Goal: Navigation & Orientation: Find specific page/section

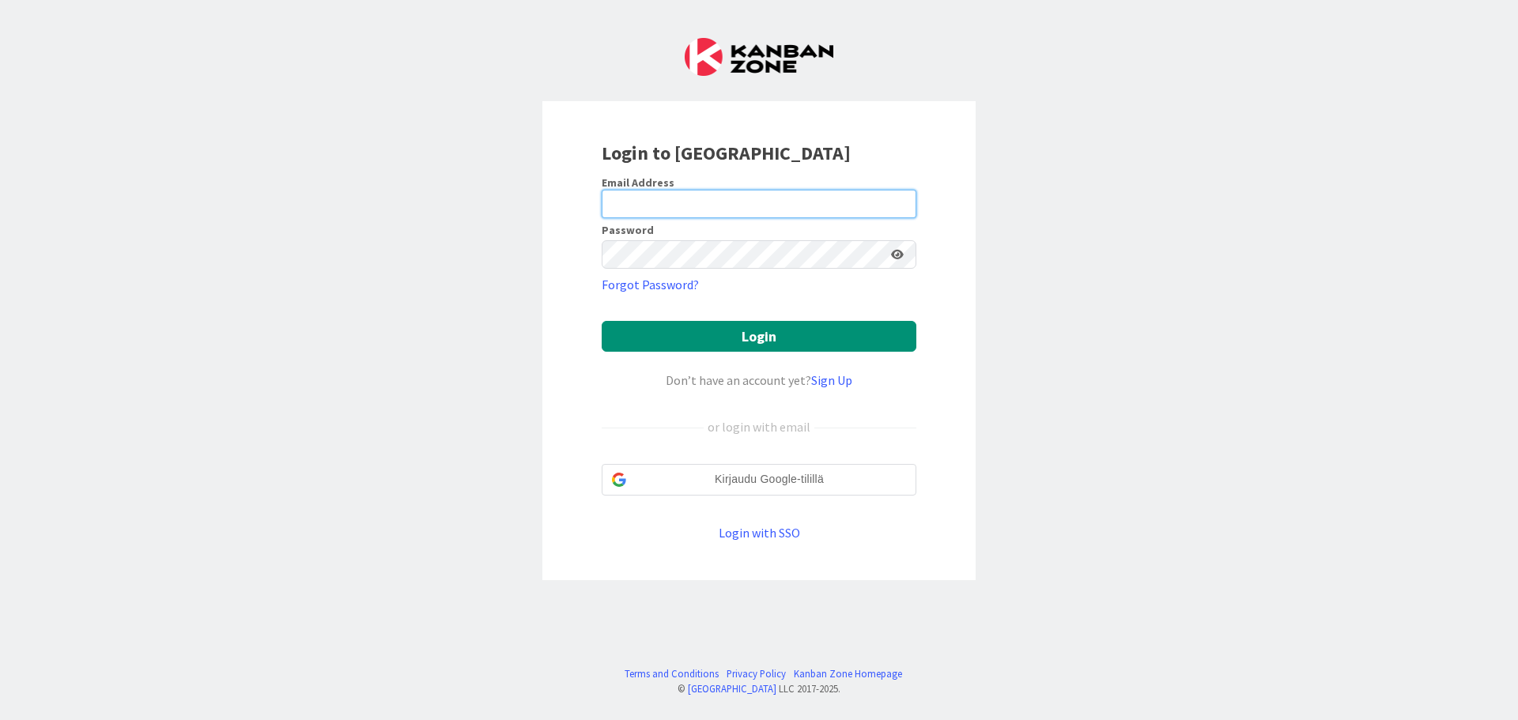
click at [705, 198] on input "email" at bounding box center [759, 204] width 315 height 28
type input "[EMAIL_ADDRESS][DOMAIN_NAME]"
click at [602, 321] on button "Login" at bounding box center [759, 336] width 315 height 31
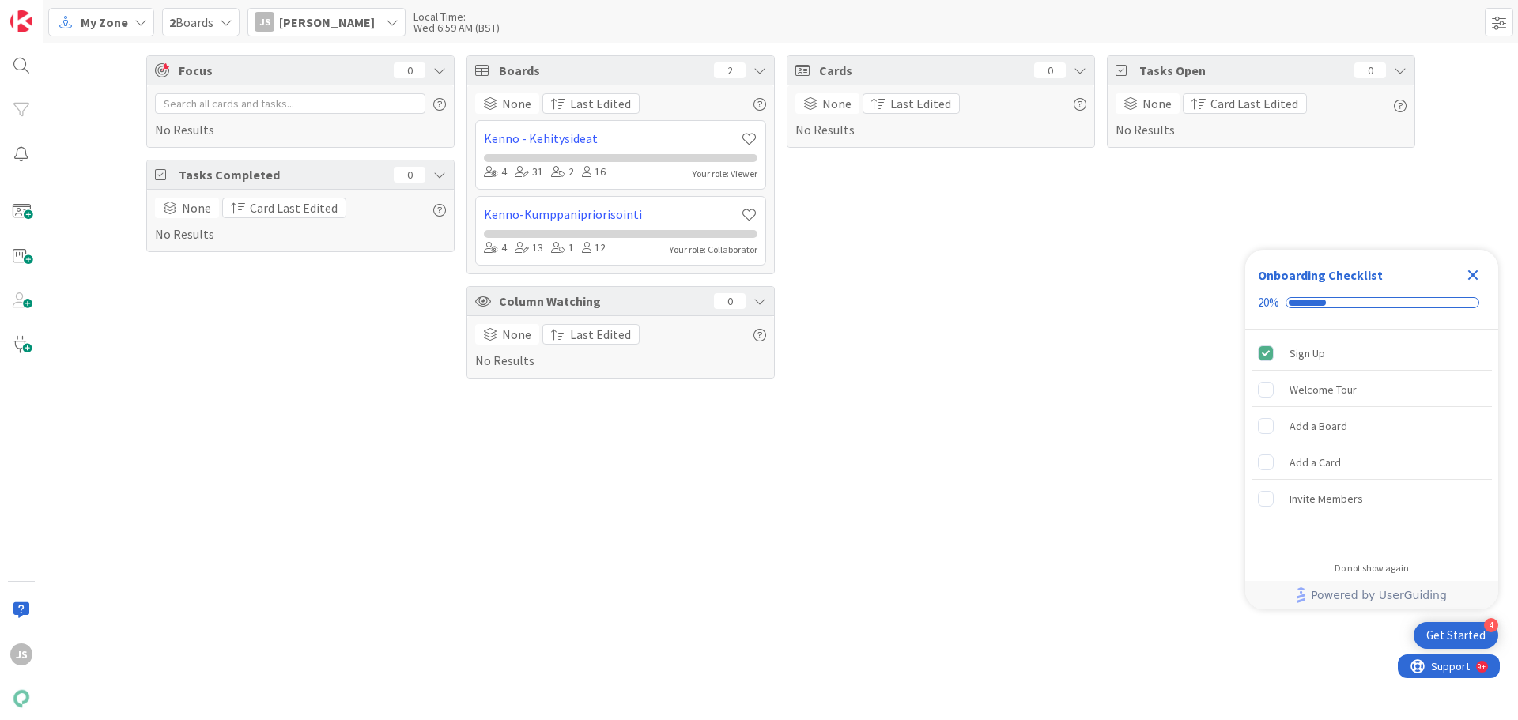
click at [1479, 274] on icon "Close Checklist" at bounding box center [1473, 275] width 19 height 19
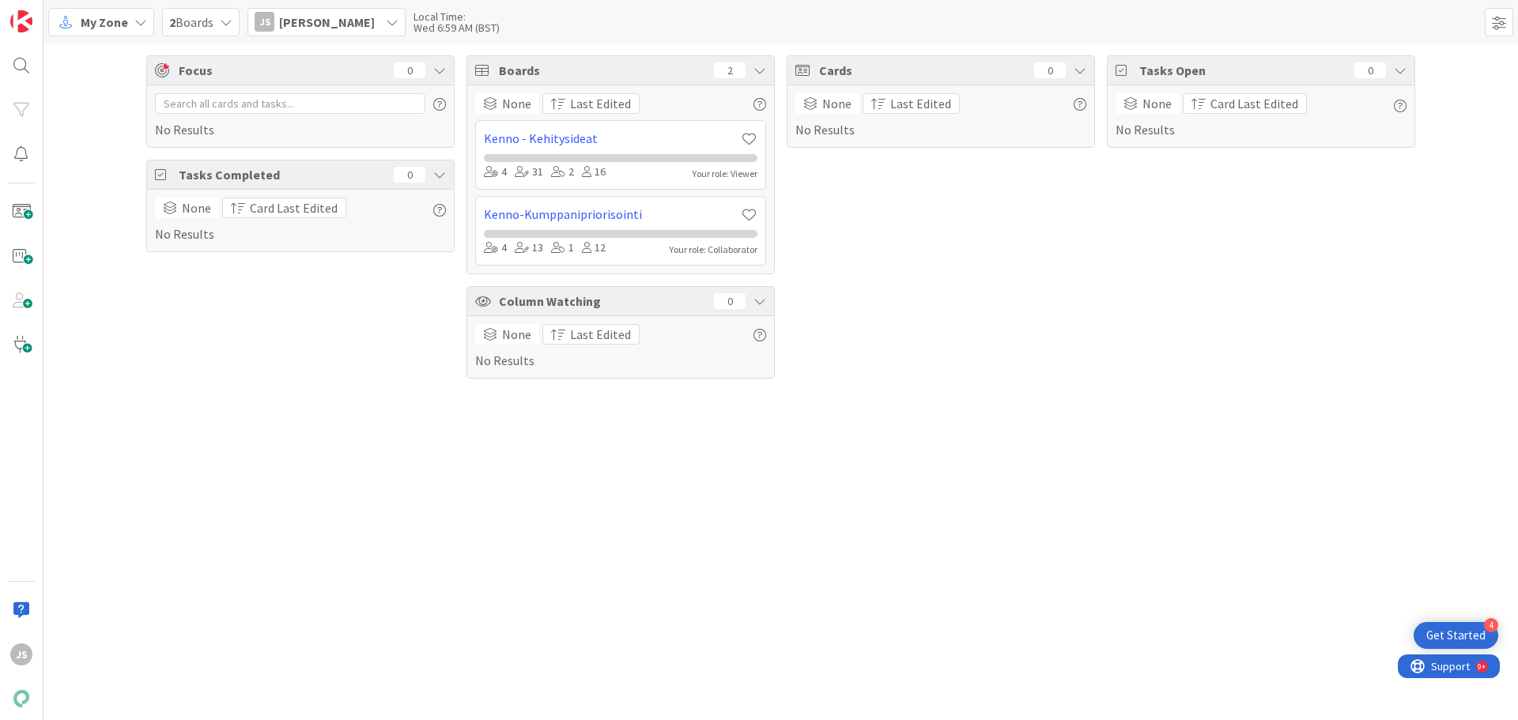
click at [146, 27] on div "My Zone" at bounding box center [101, 22] width 106 height 28
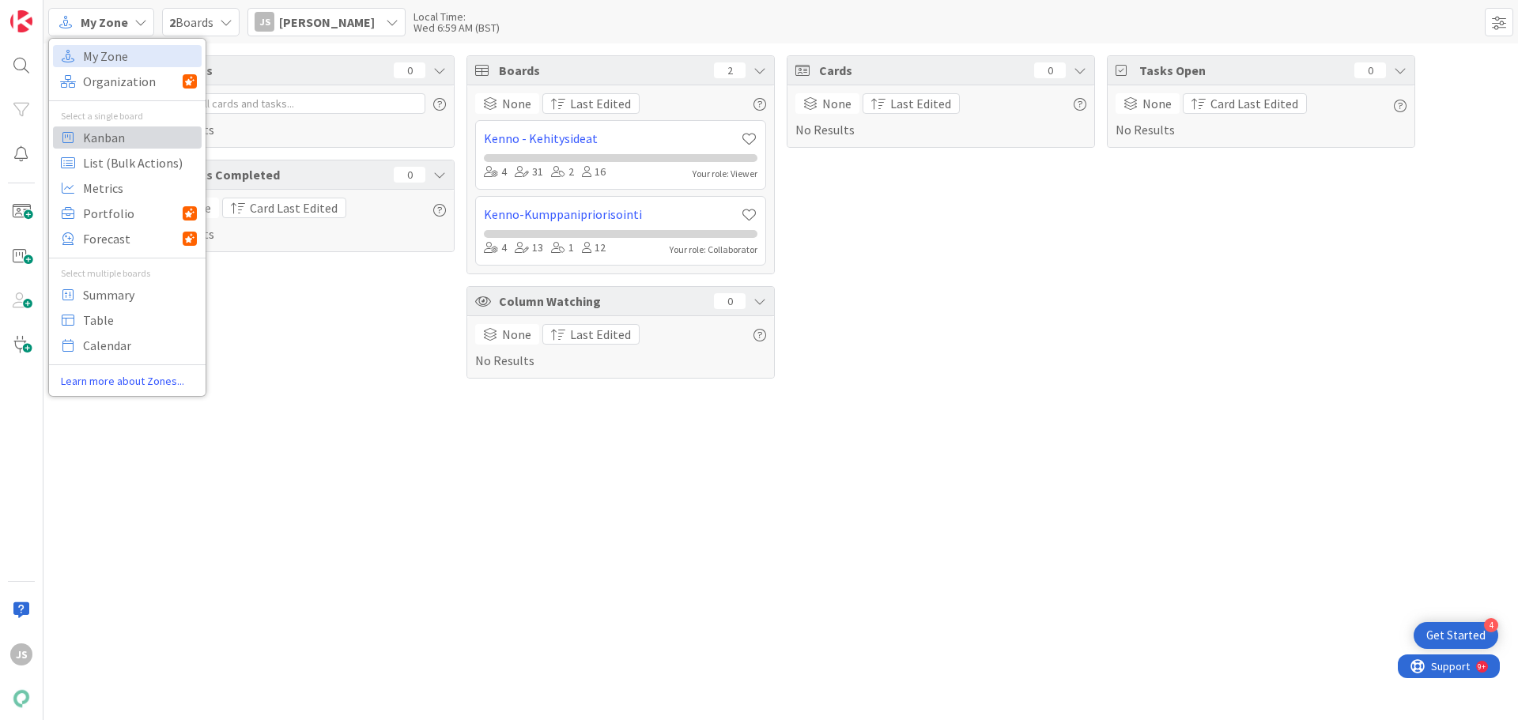
click at [107, 128] on span "Kanban" at bounding box center [140, 138] width 114 height 24
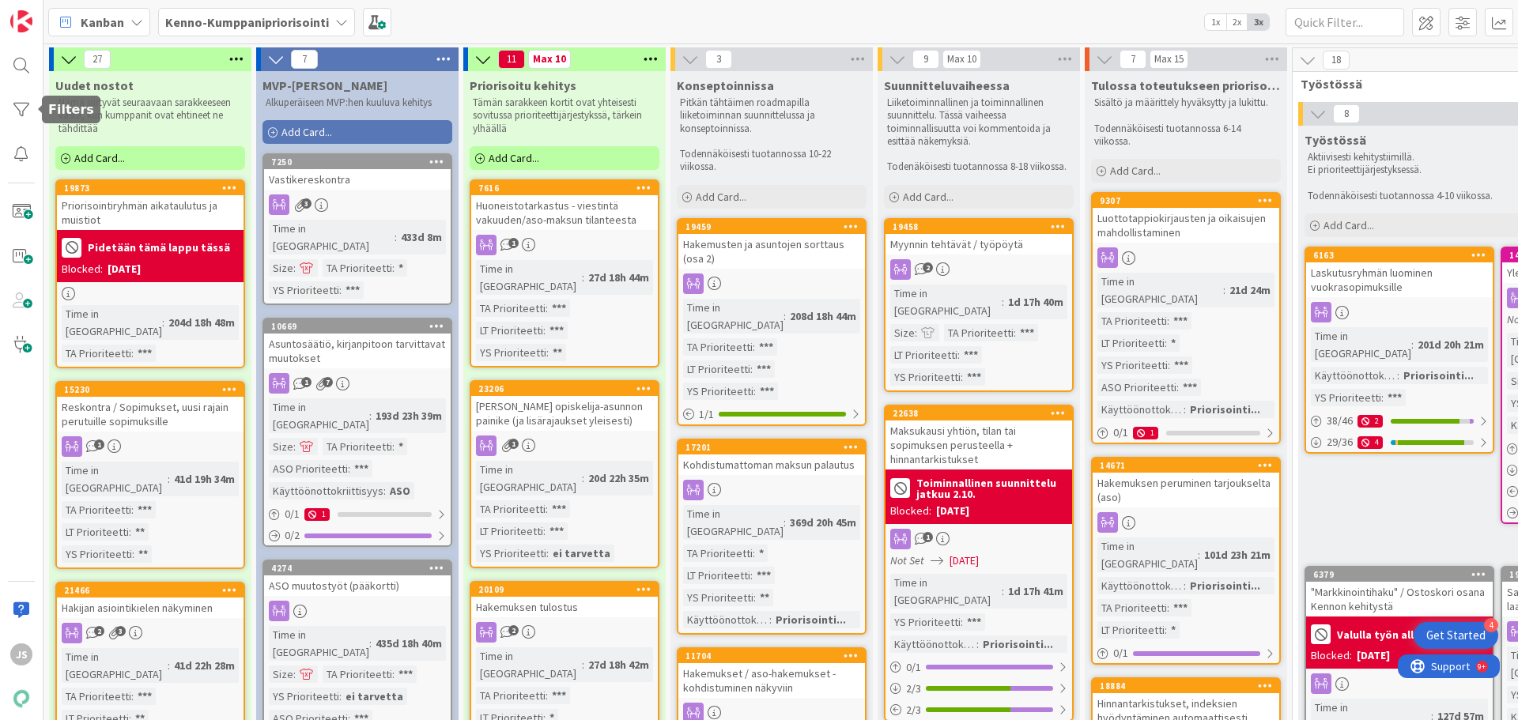
click at [26, 107] on div at bounding box center [22, 110] width 32 height 32
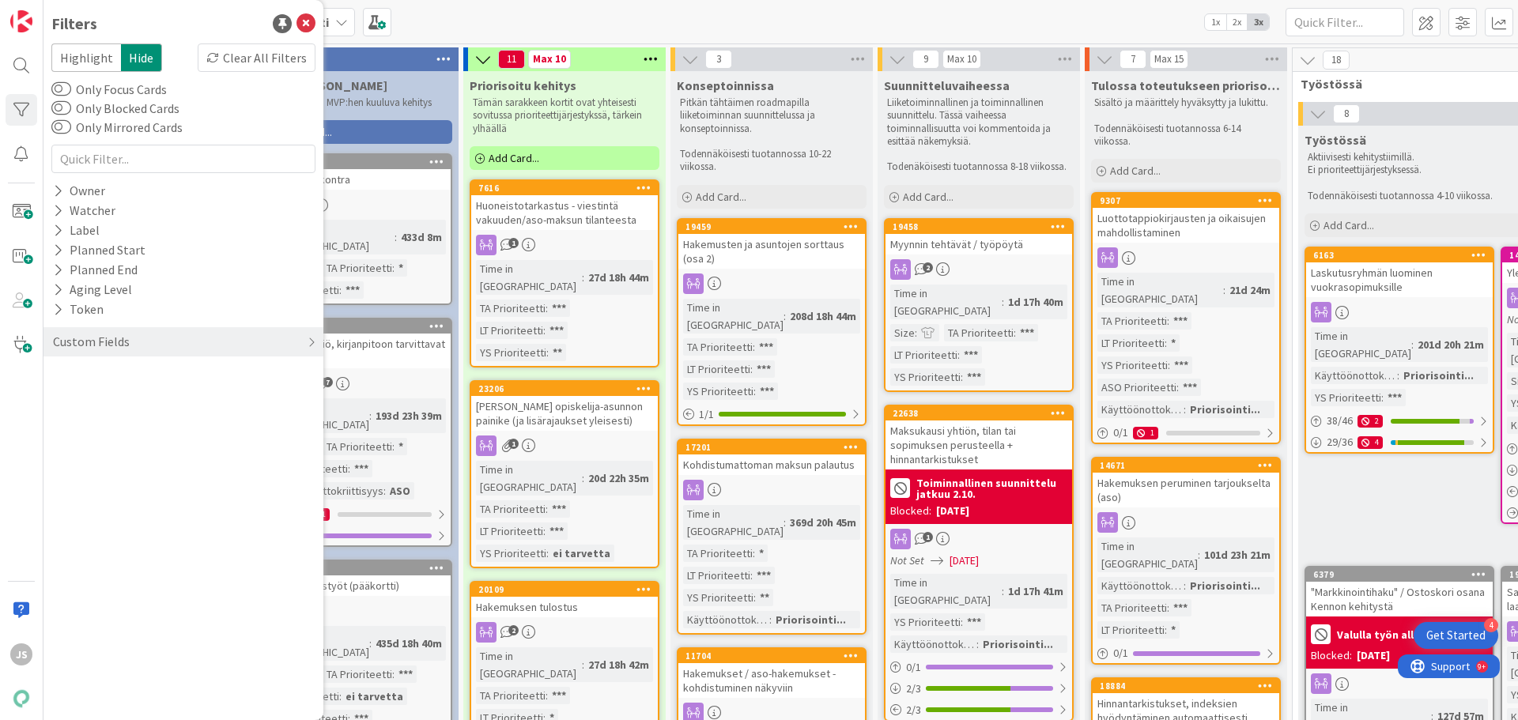
click at [79, 344] on div "Custom Fields" at bounding box center [91, 342] width 80 height 20
click at [60, 450] on icon at bounding box center [58, 453] width 10 height 13
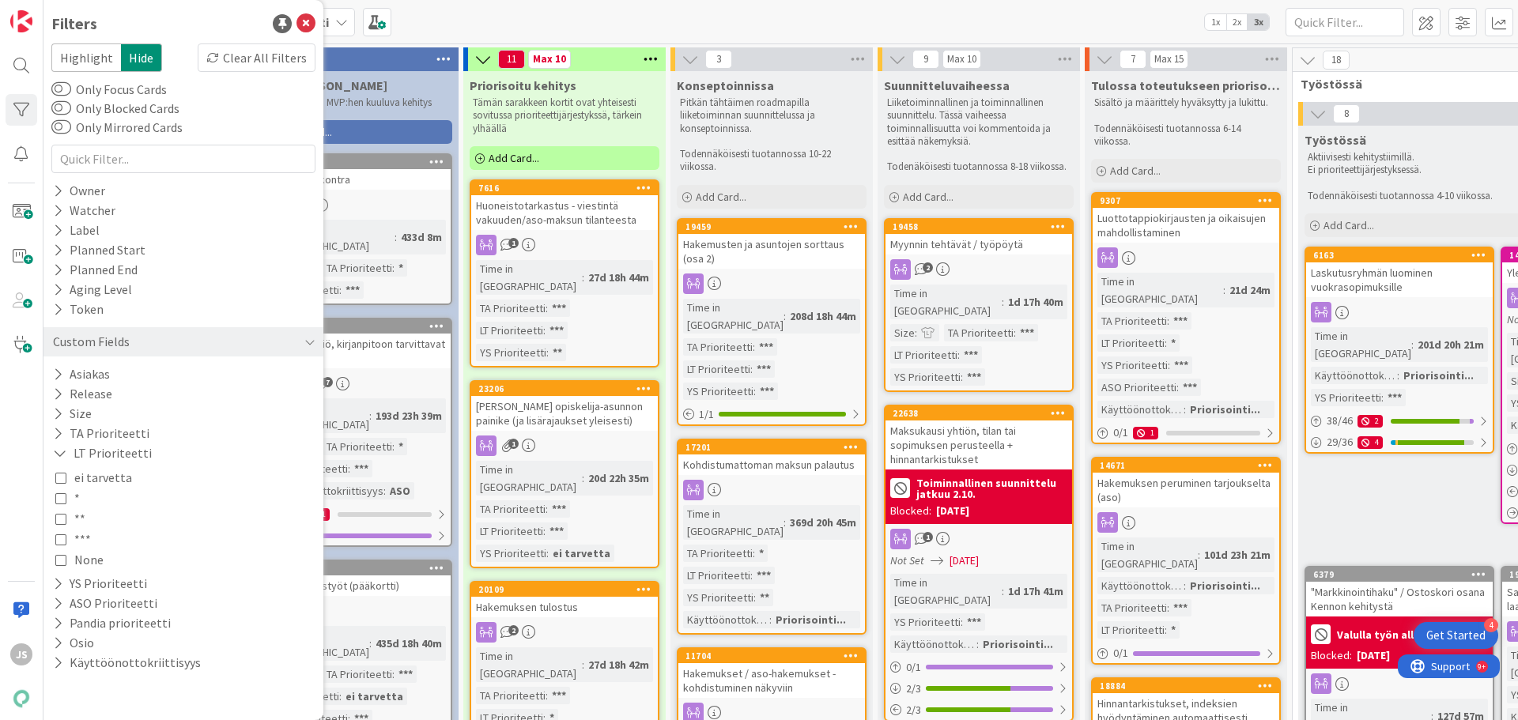
click at [65, 557] on icon at bounding box center [60, 559] width 11 height 11
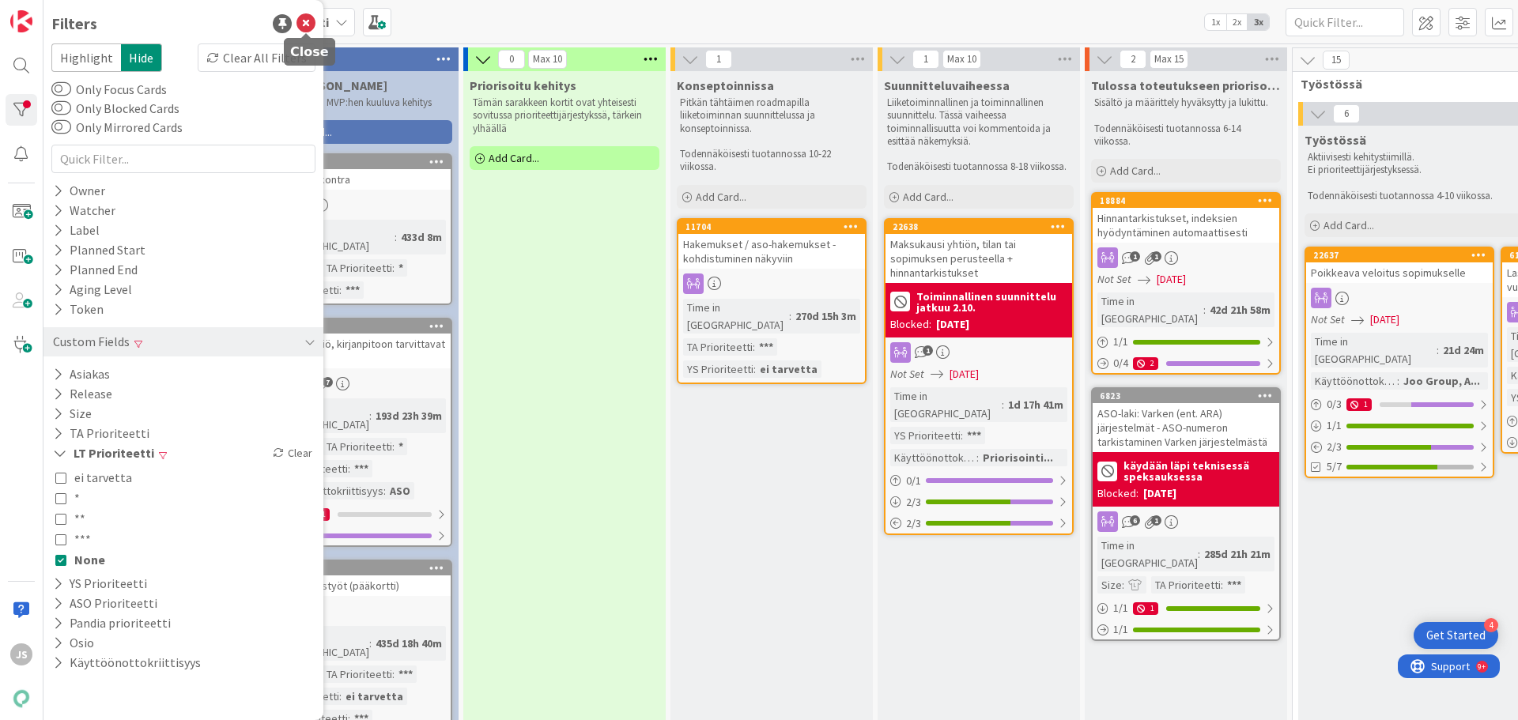
click at [303, 23] on icon at bounding box center [306, 23] width 19 height 19
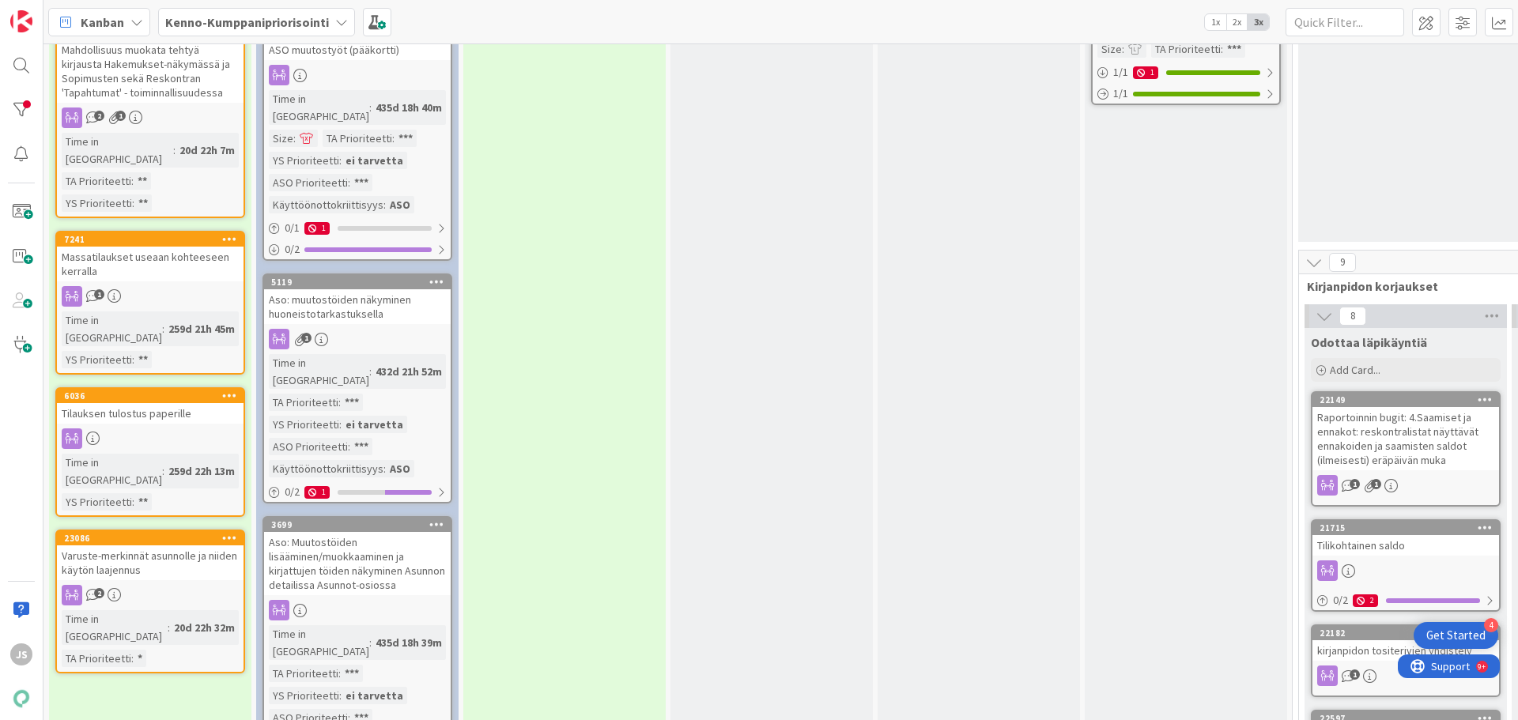
scroll to position [554, 0]
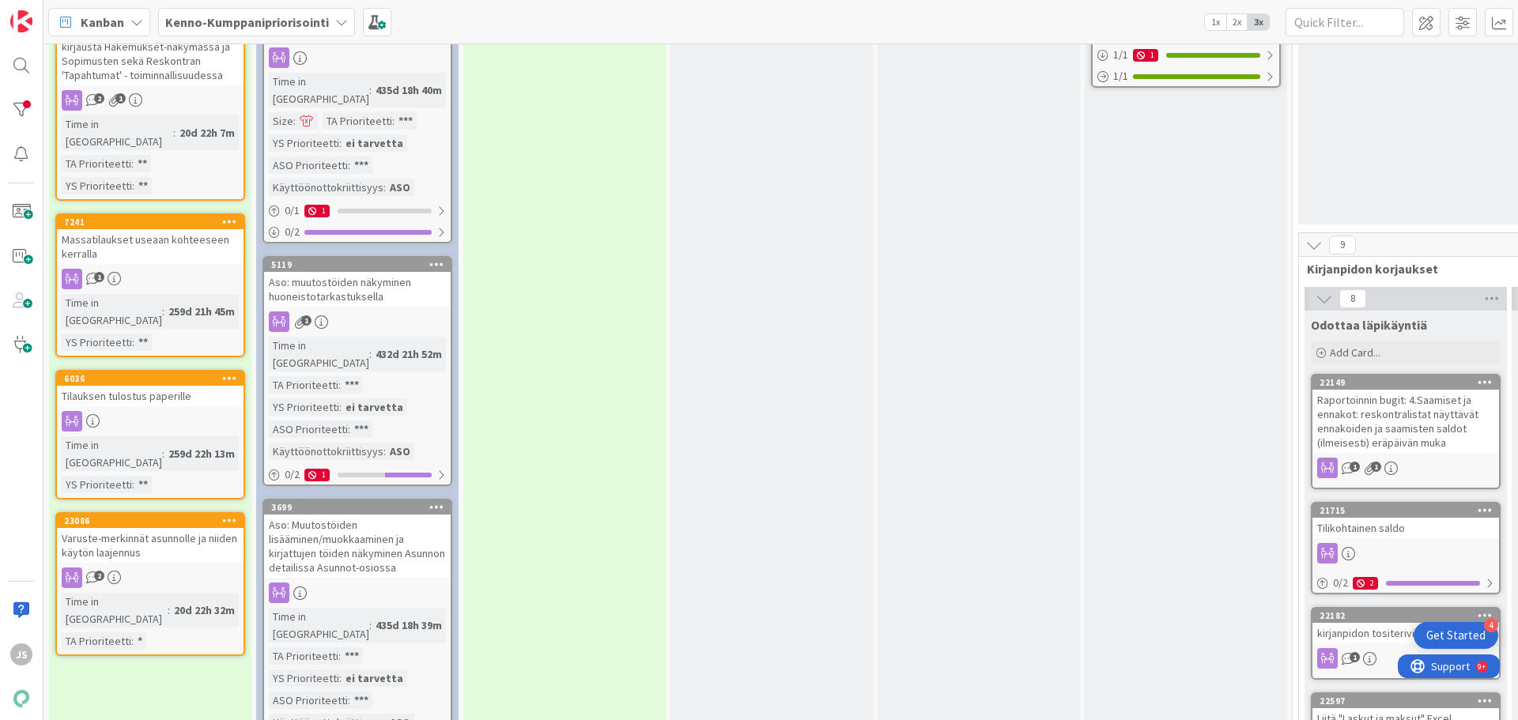
click at [157, 528] on div "Varuste-merkinnät asunnolle ja niiden käytön laajennus" at bounding box center [150, 545] width 187 height 35
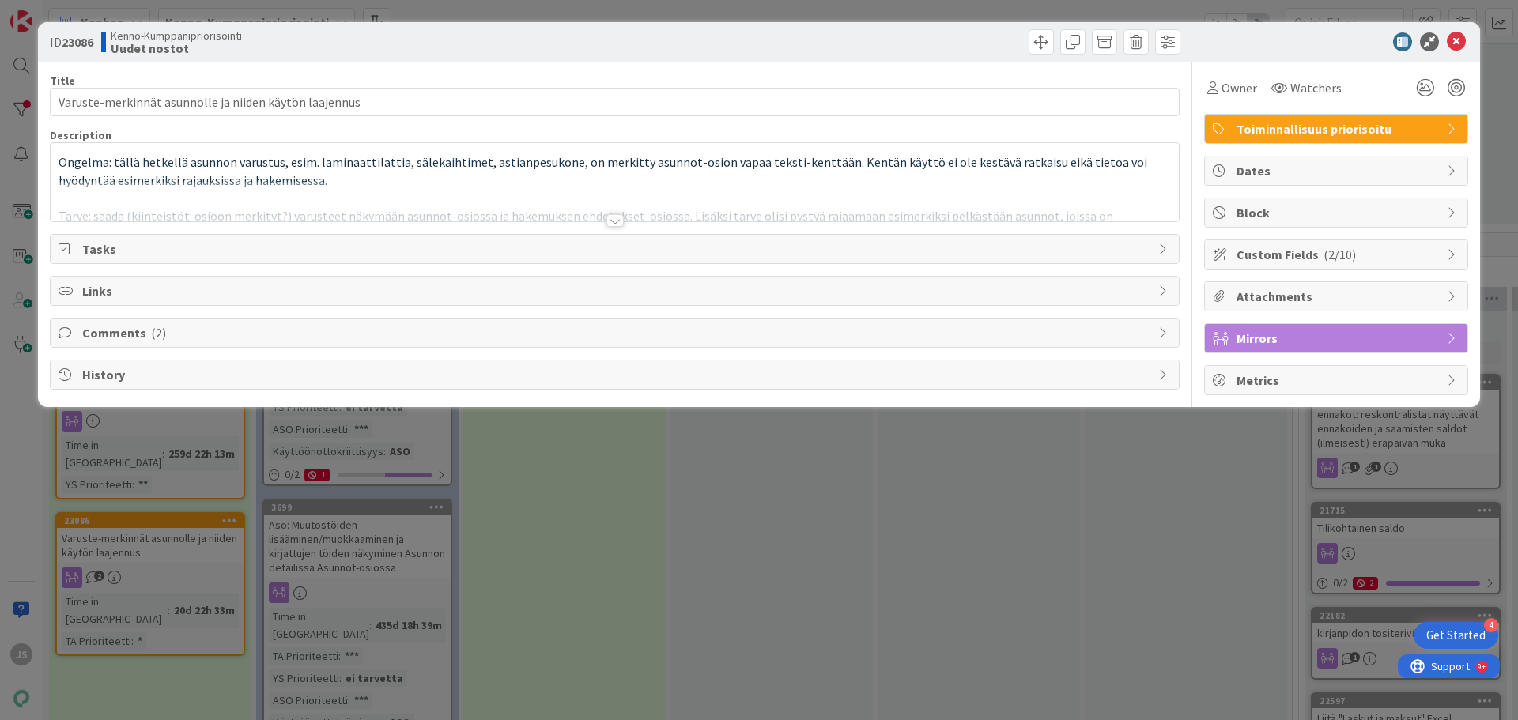
click at [1444, 257] on div "Custom Fields ( 2/10 )" at bounding box center [1336, 254] width 263 height 28
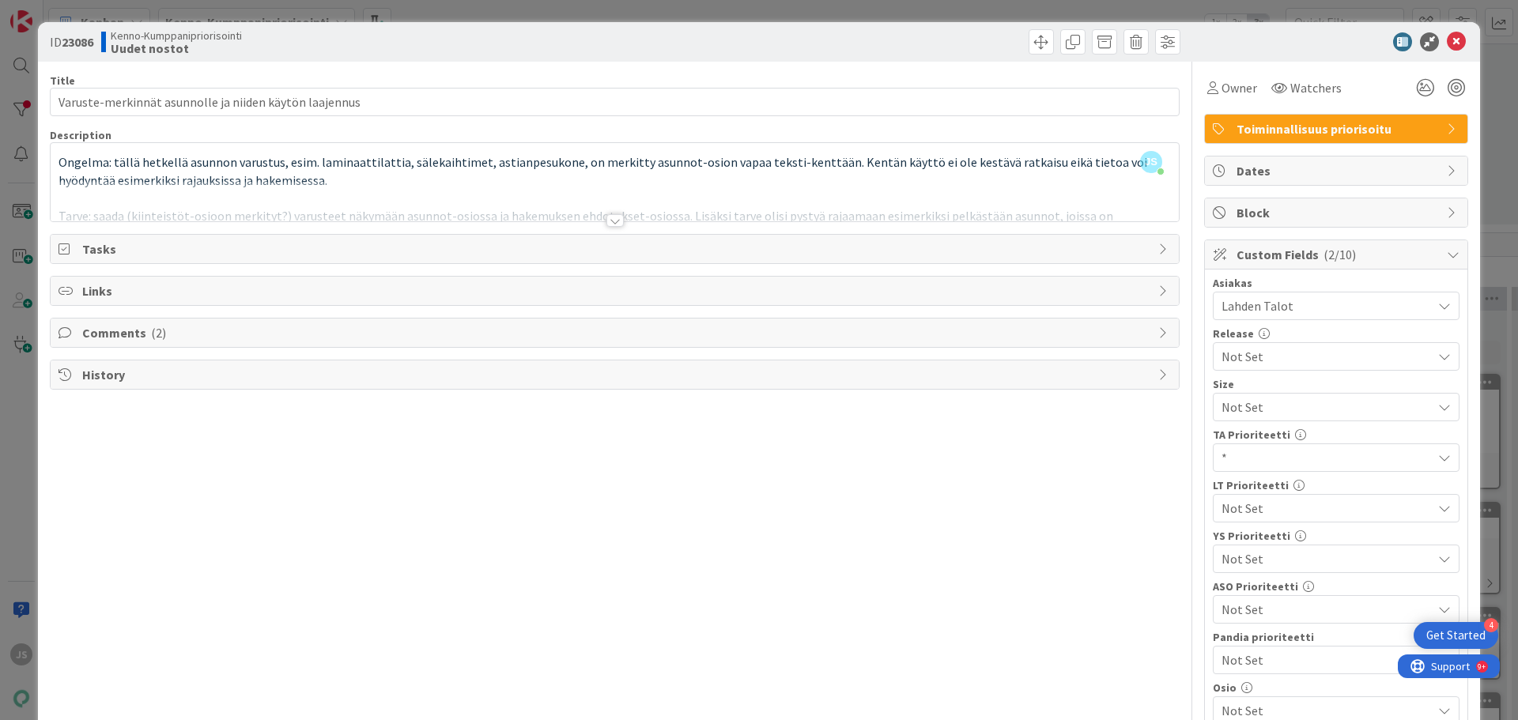
click at [613, 223] on div at bounding box center [615, 220] width 17 height 13
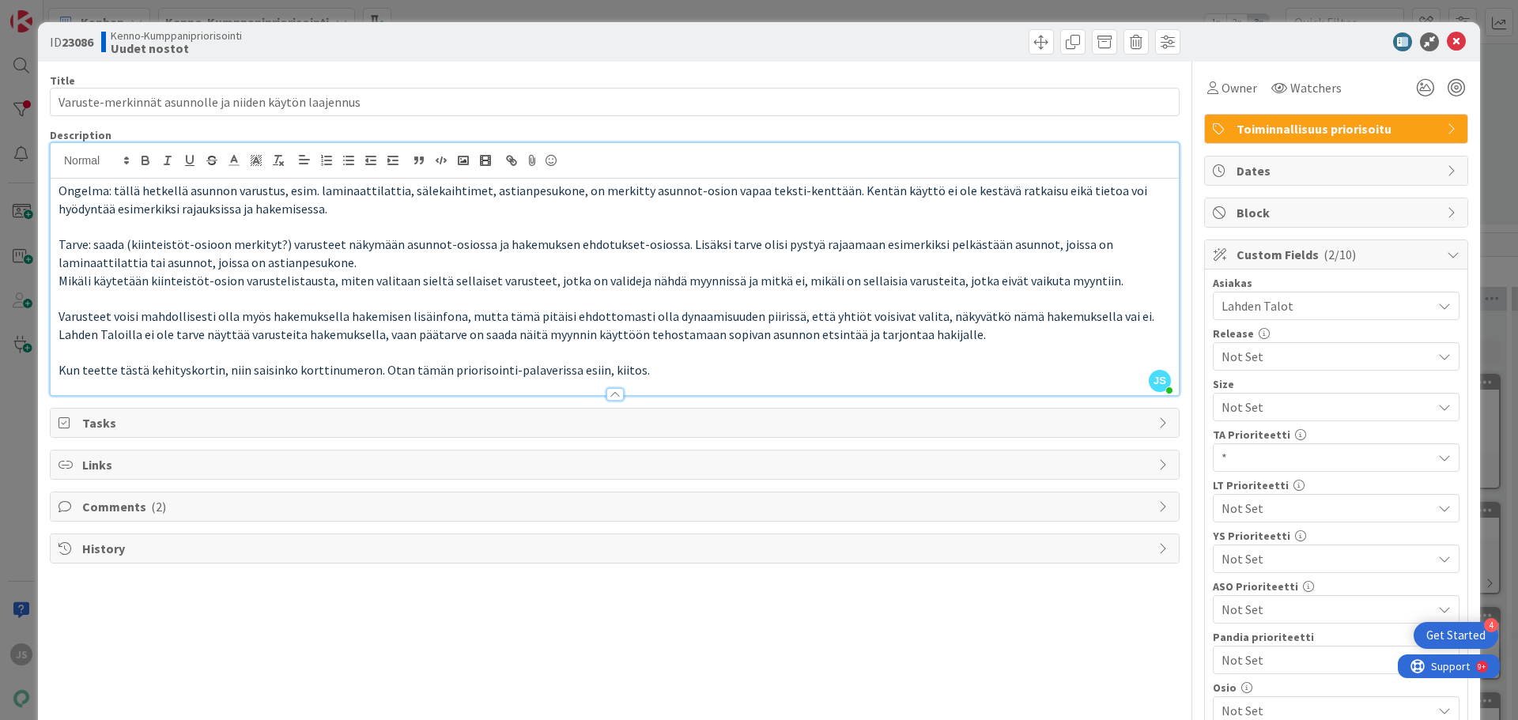
click at [1158, 512] on icon at bounding box center [1164, 507] width 13 height 13
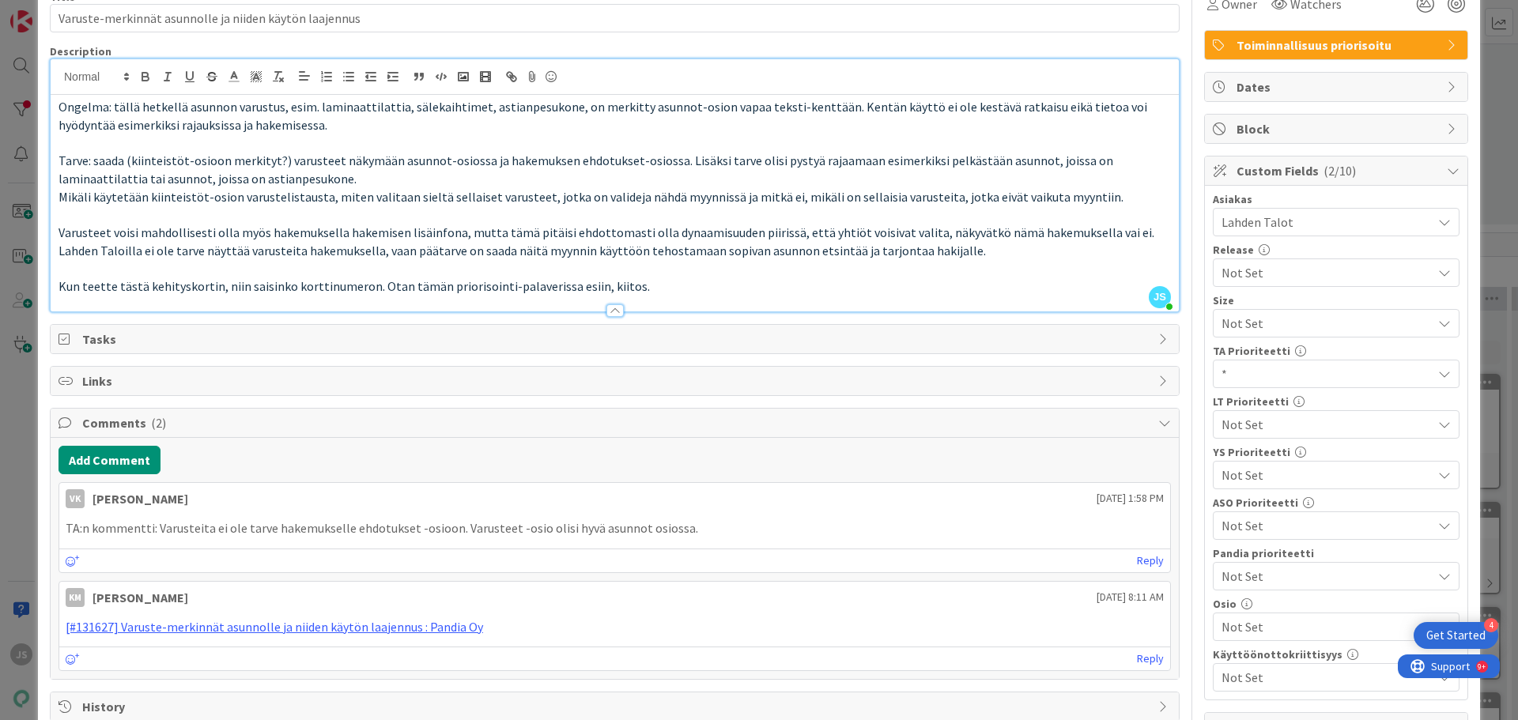
scroll to position [66, 0]
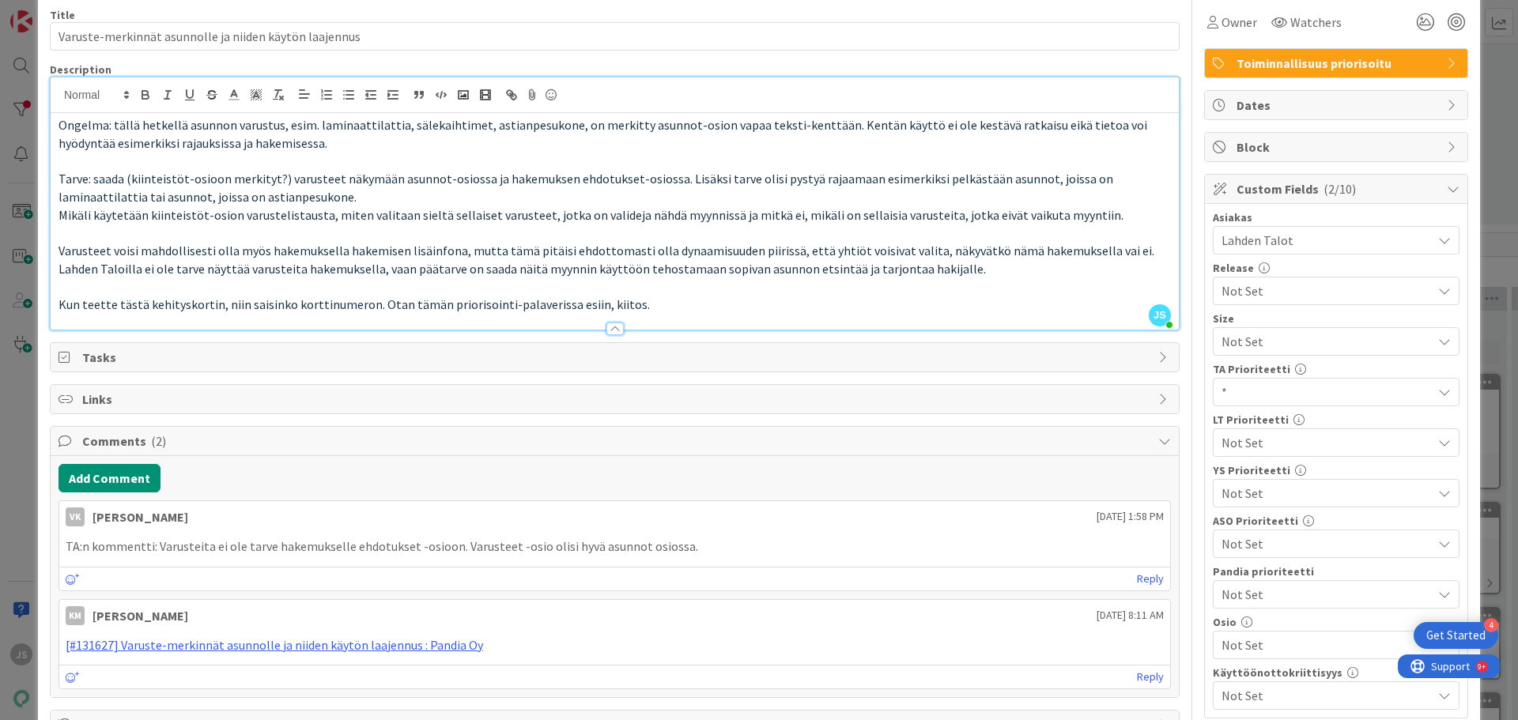
click at [1310, 444] on span "Not Set" at bounding box center [1323, 443] width 202 height 22
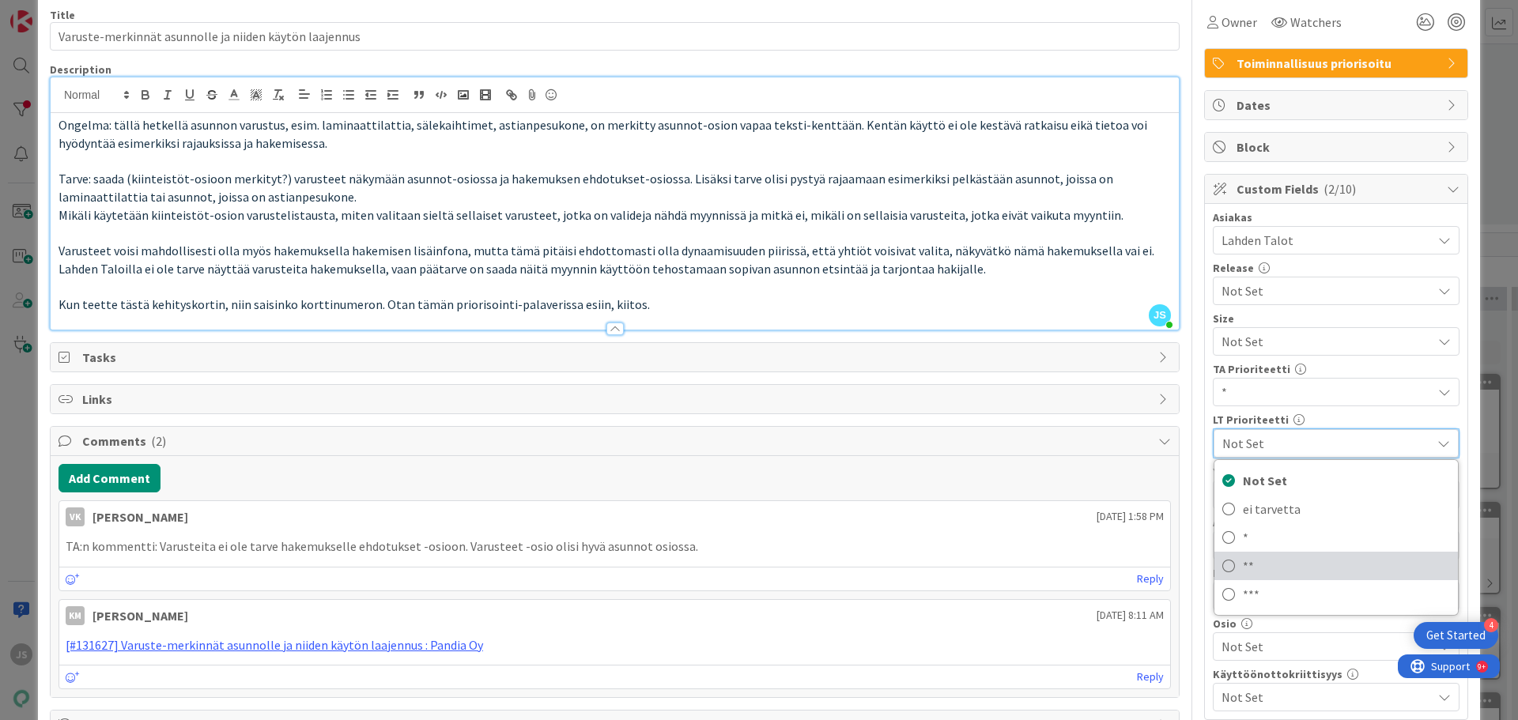
click at [1253, 565] on span "**" at bounding box center [1346, 566] width 207 height 24
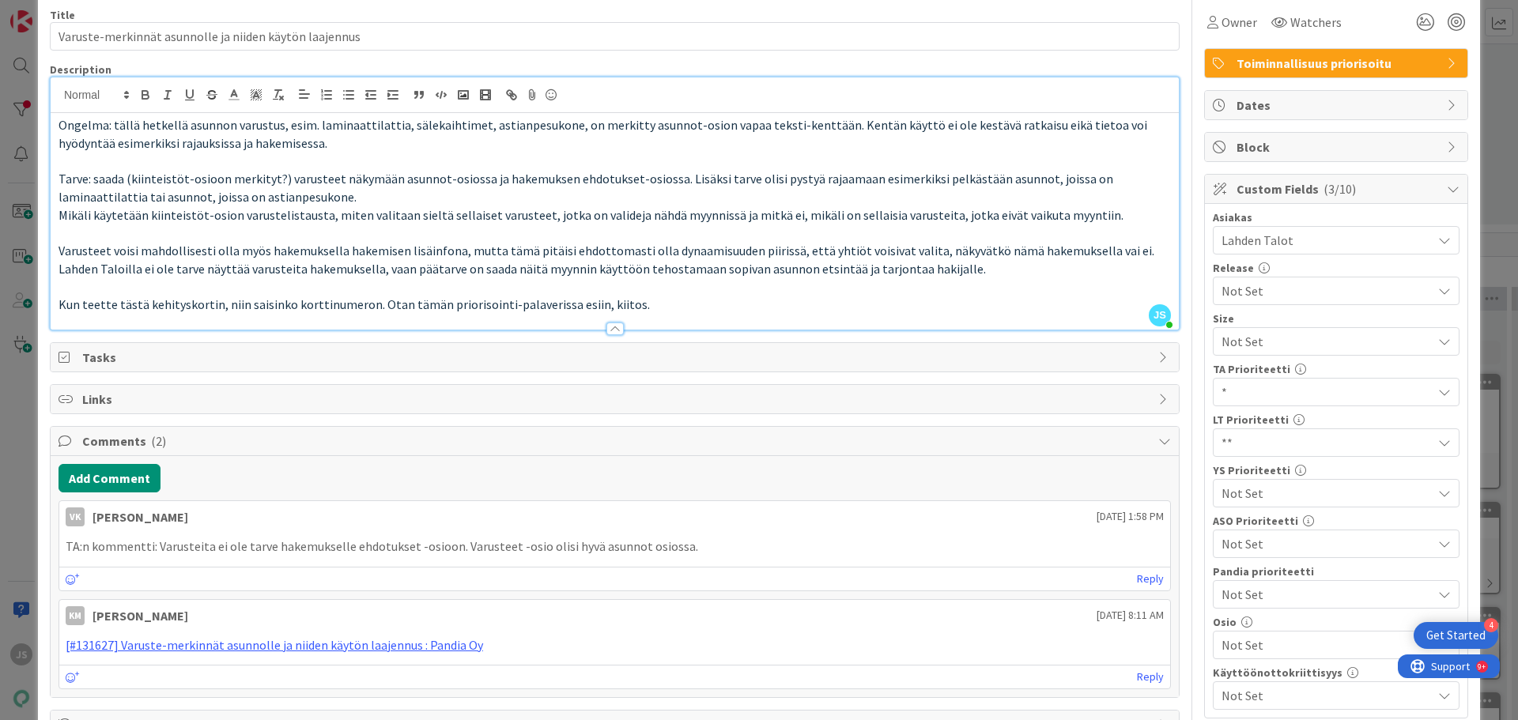
scroll to position [0, 0]
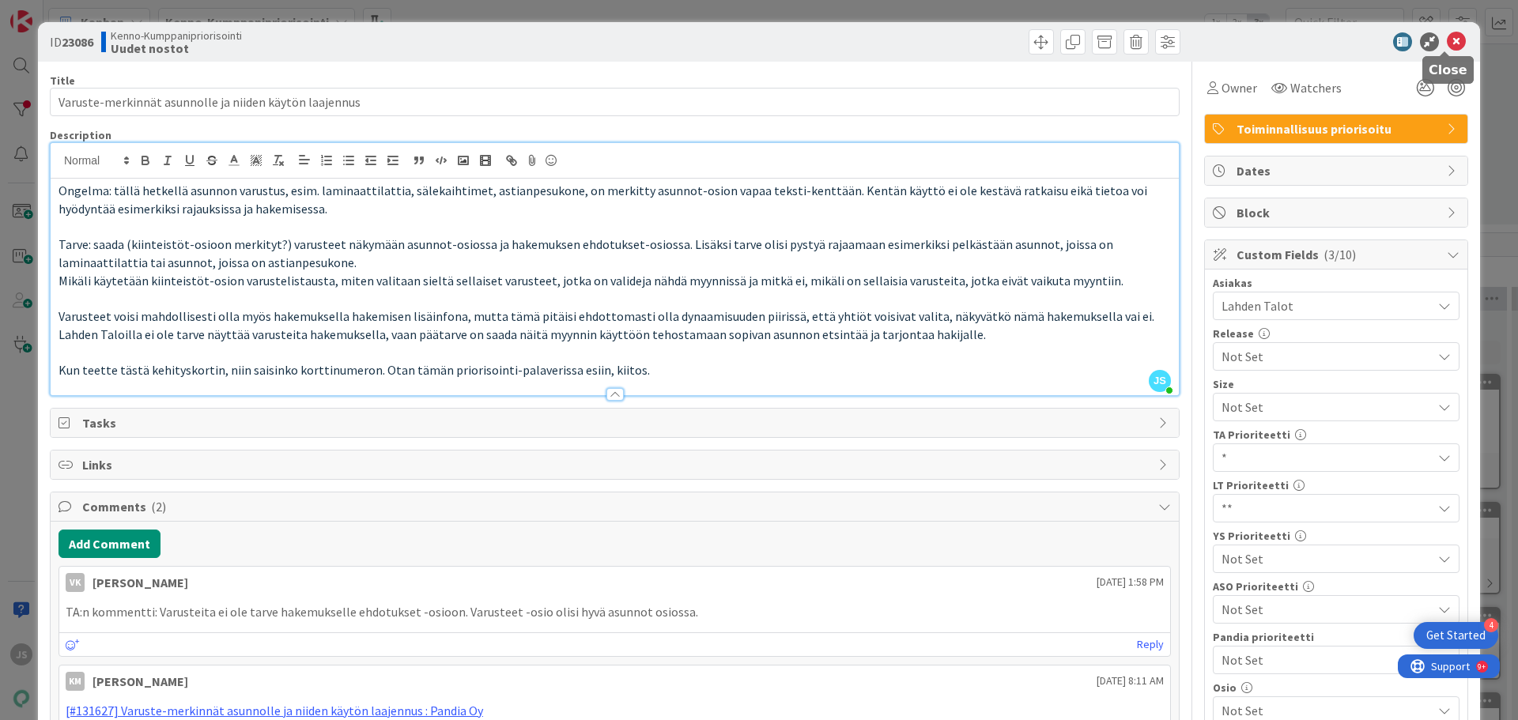
click at [1447, 37] on icon at bounding box center [1456, 41] width 19 height 19
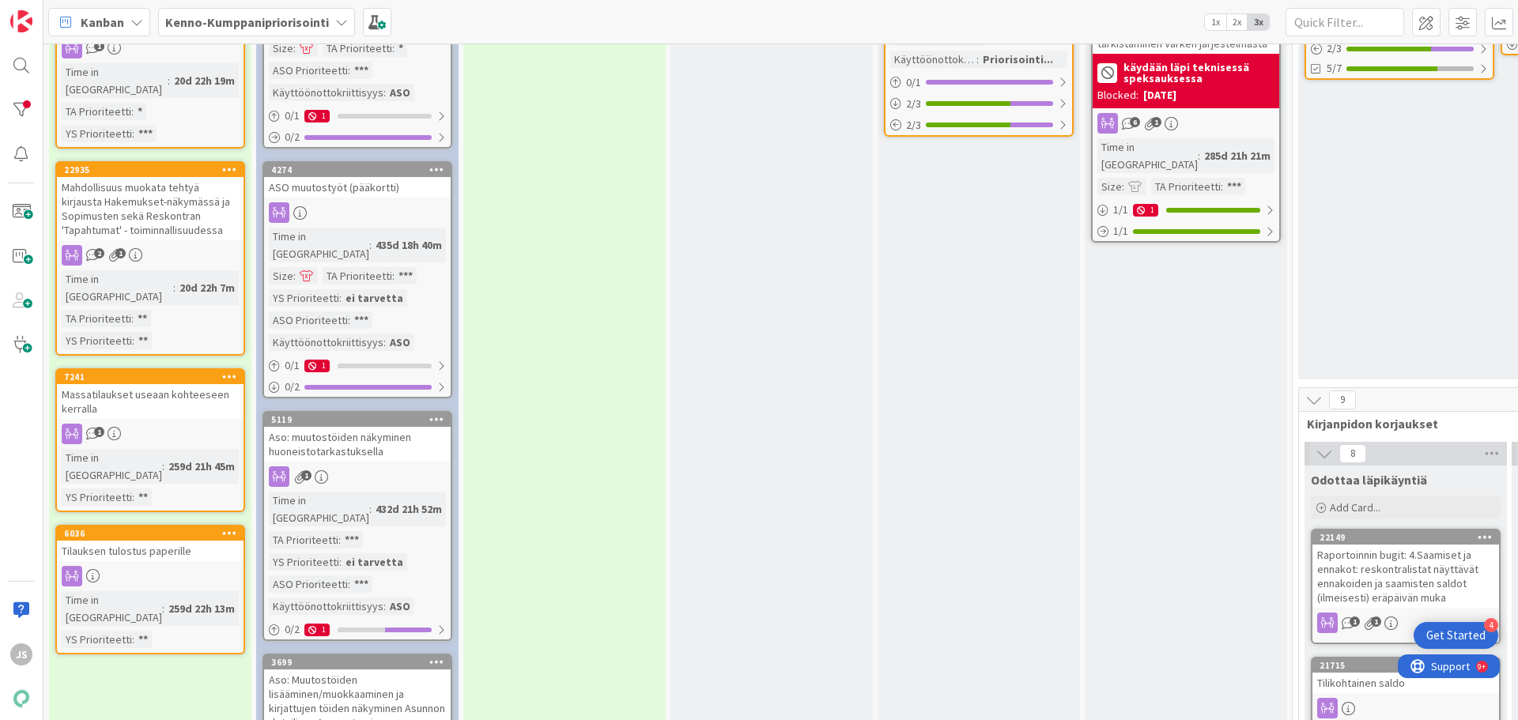
scroll to position [395, 0]
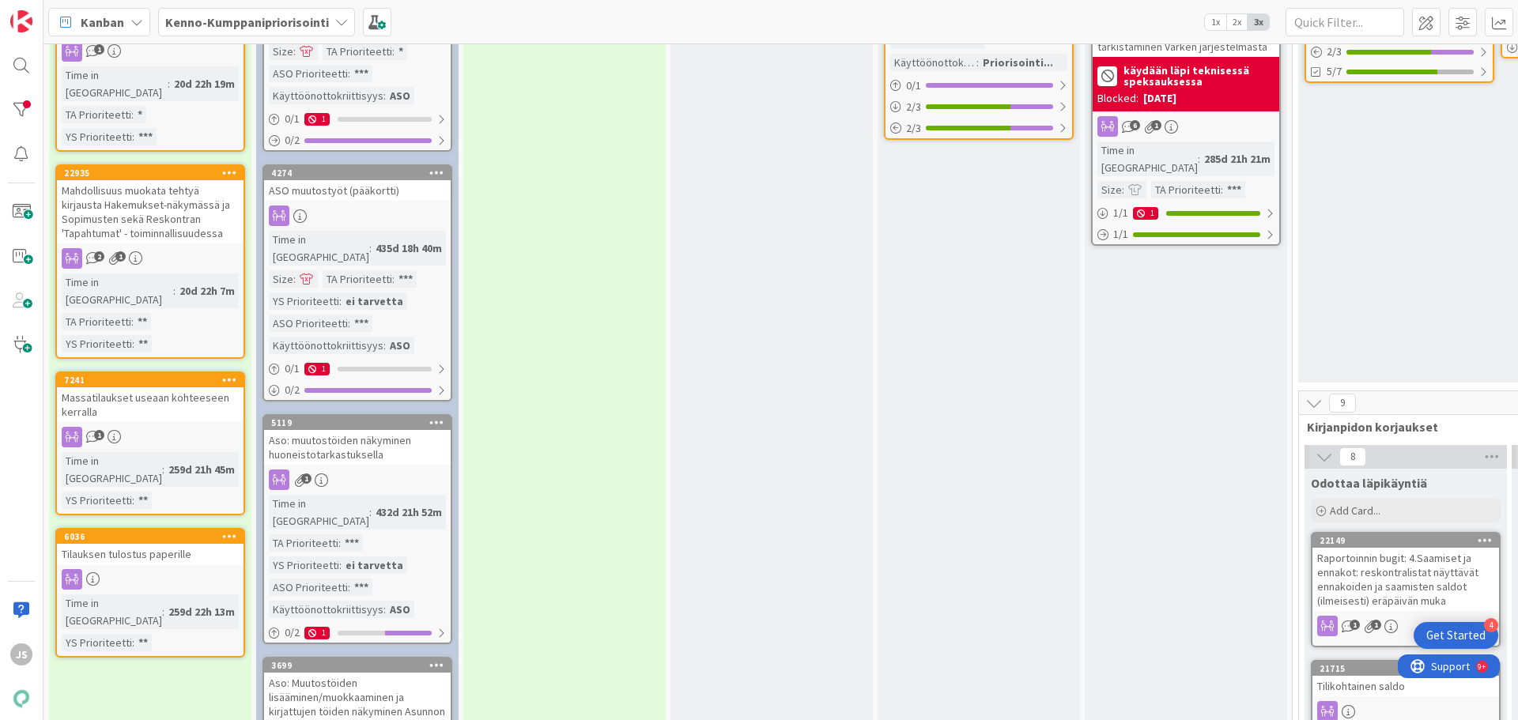
click at [155, 544] on div "Tilauksen tulostus paperille" at bounding box center [150, 554] width 187 height 21
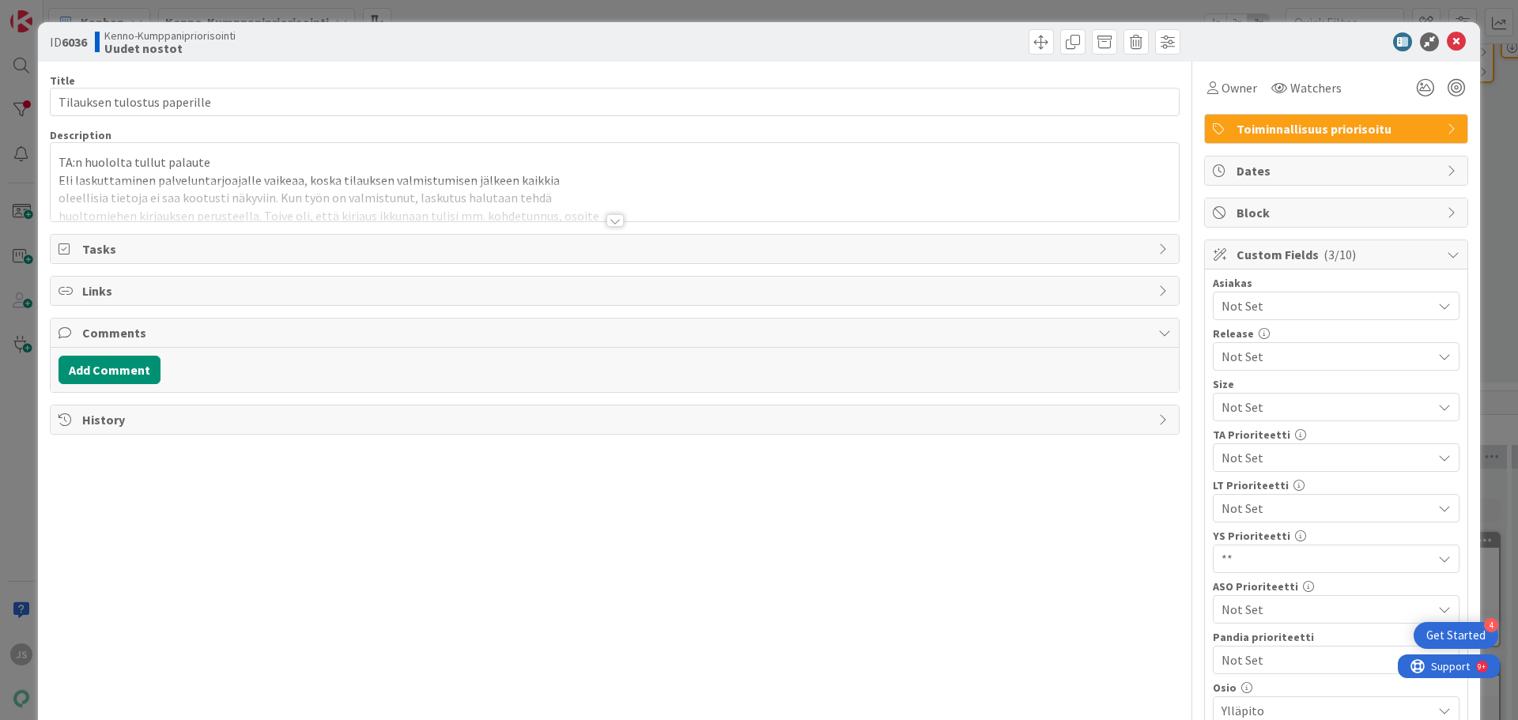
click at [607, 217] on div at bounding box center [615, 220] width 17 height 13
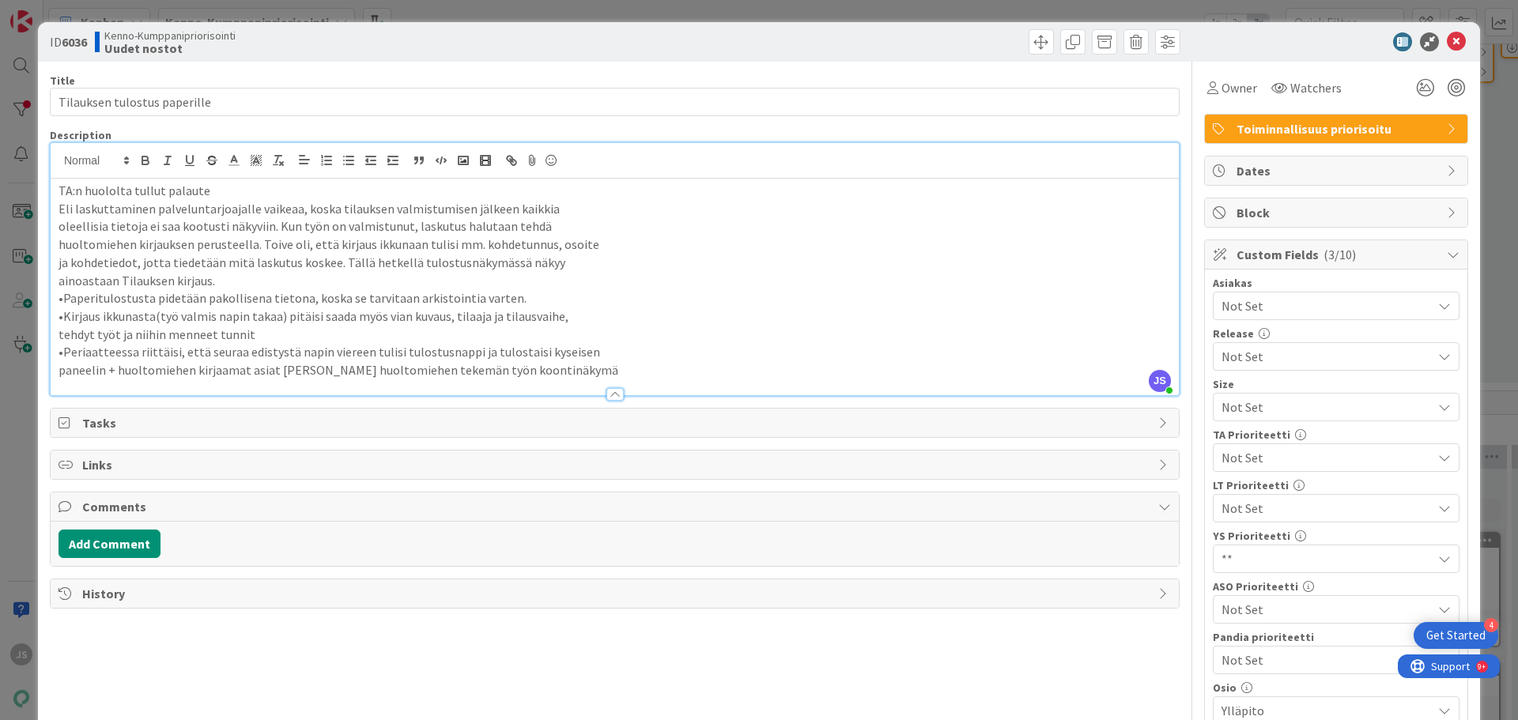
scroll to position [79, 0]
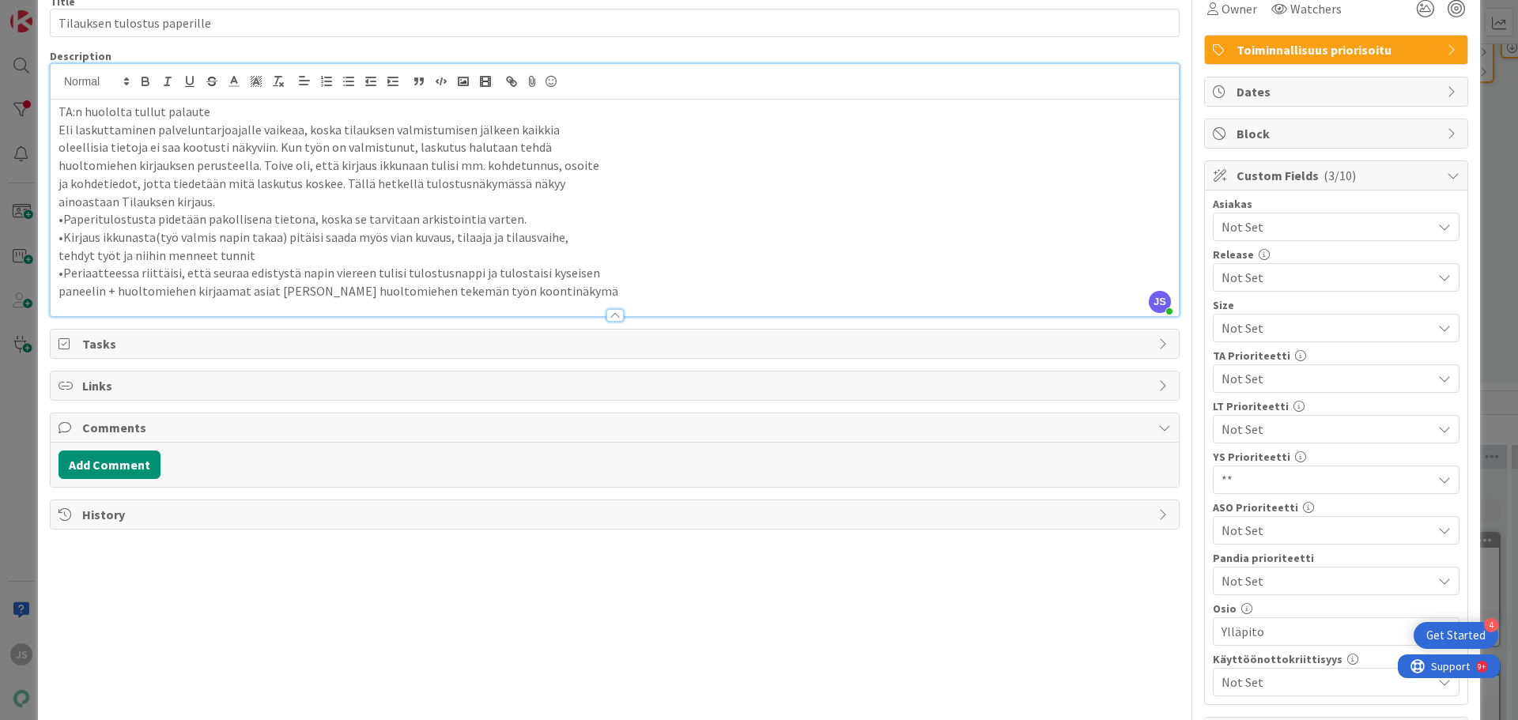
click at [1264, 438] on span "Not Set" at bounding box center [1323, 429] width 202 height 22
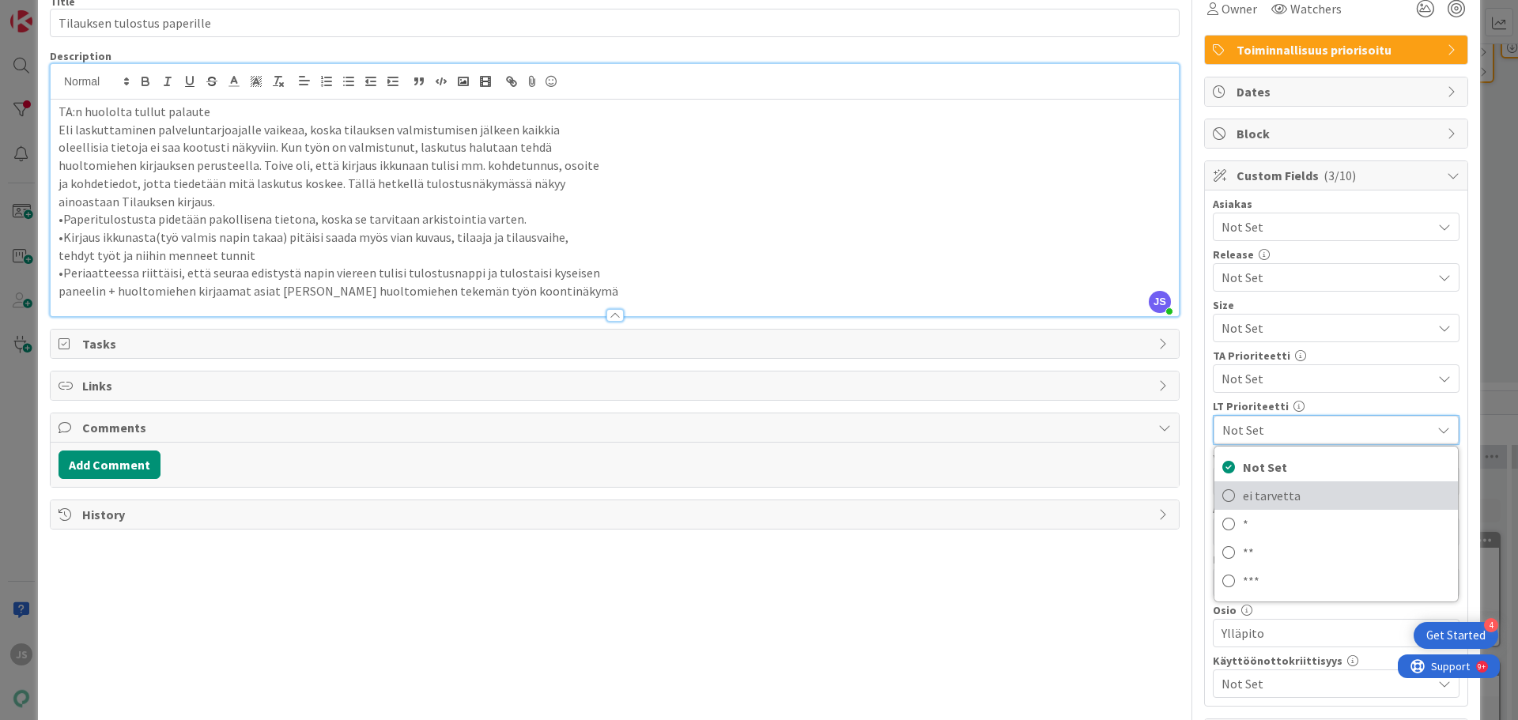
click at [1255, 490] on span "ei tarvetta" at bounding box center [1346, 496] width 207 height 24
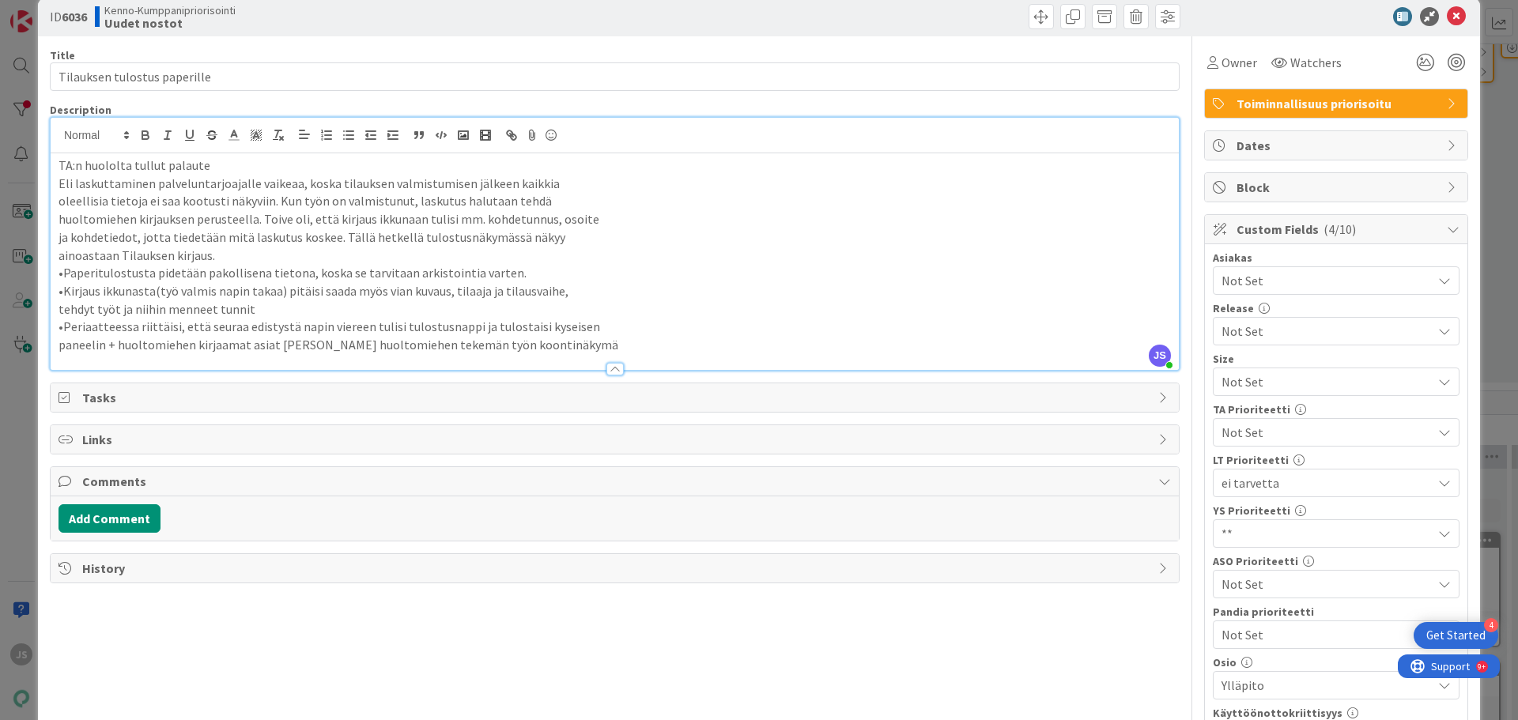
scroll to position [0, 0]
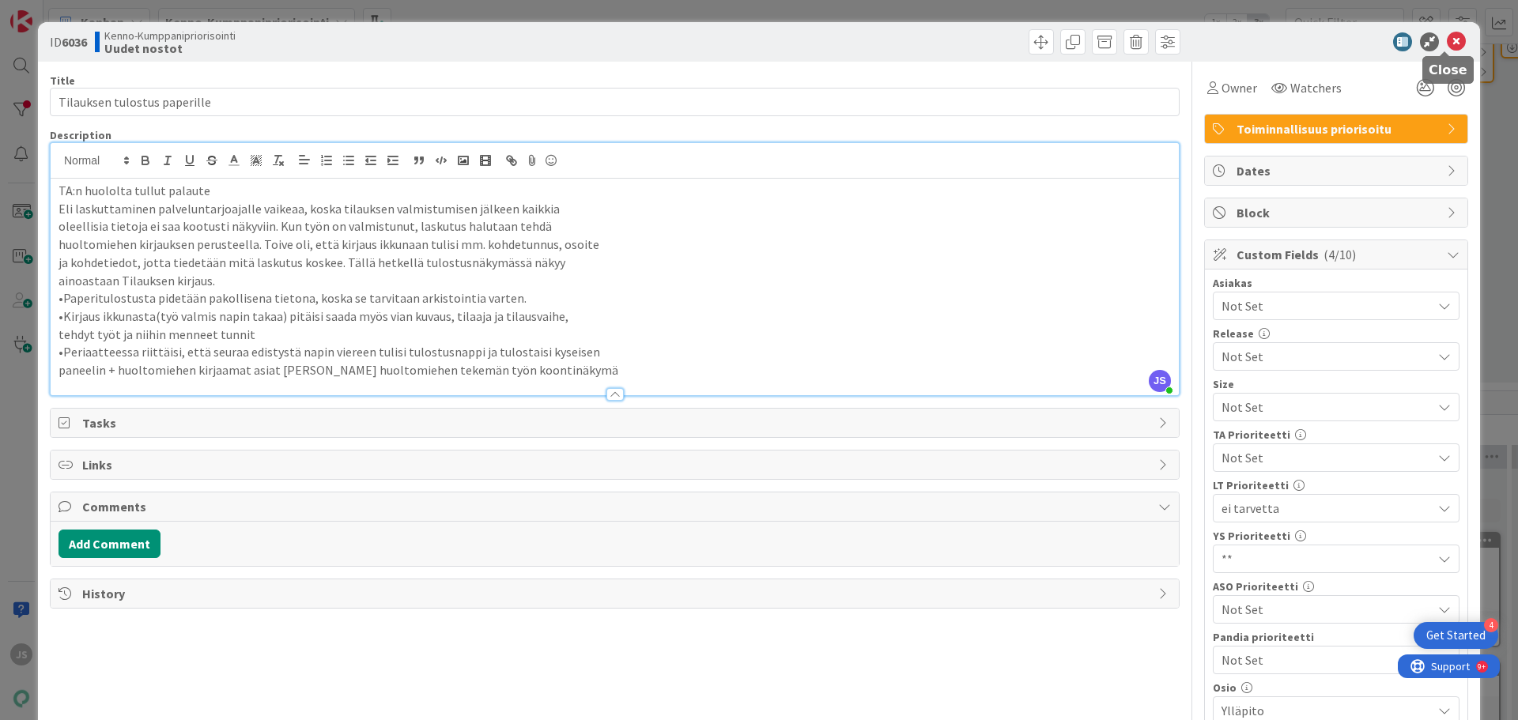
click at [1447, 45] on icon at bounding box center [1456, 41] width 19 height 19
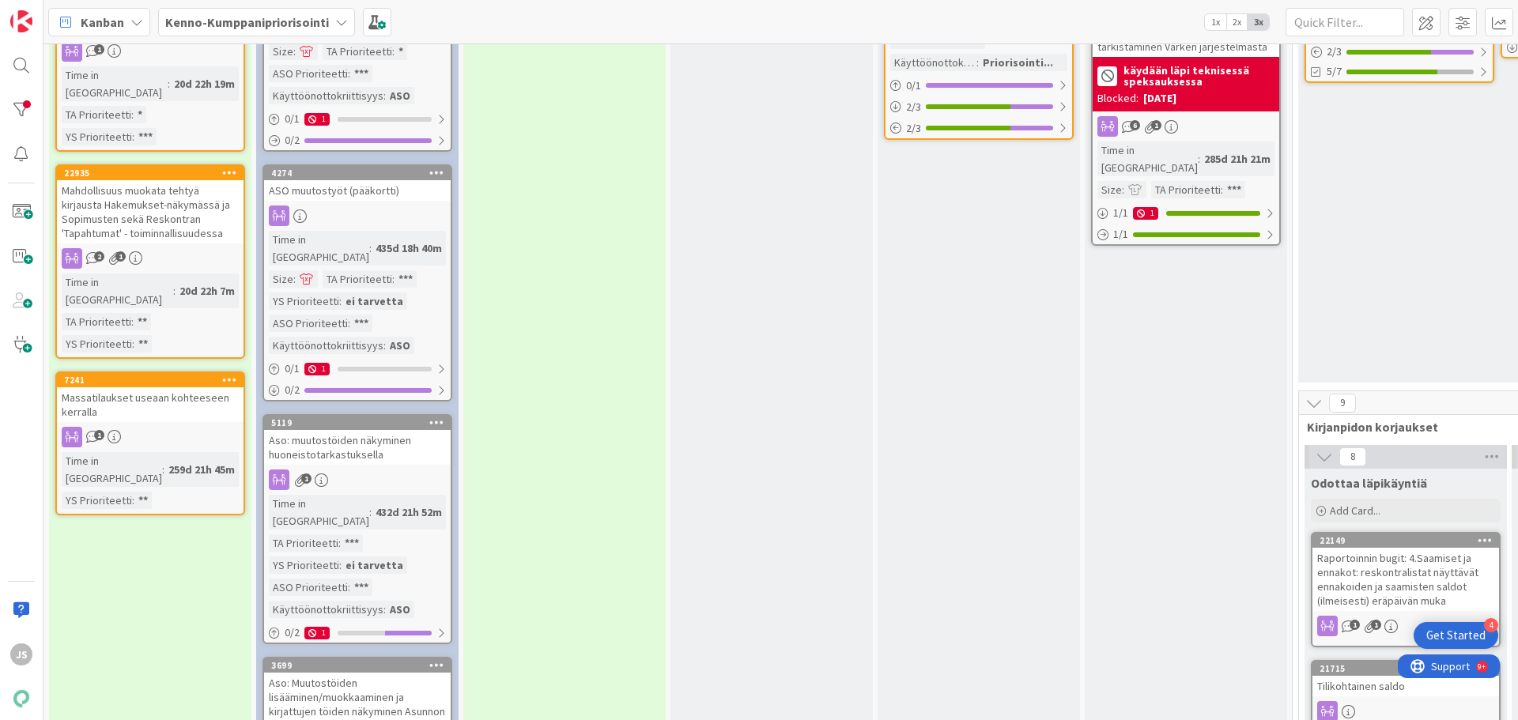
click at [145, 387] on div "Massatilaukset useaan kohteeseen kerralla" at bounding box center [150, 404] width 187 height 35
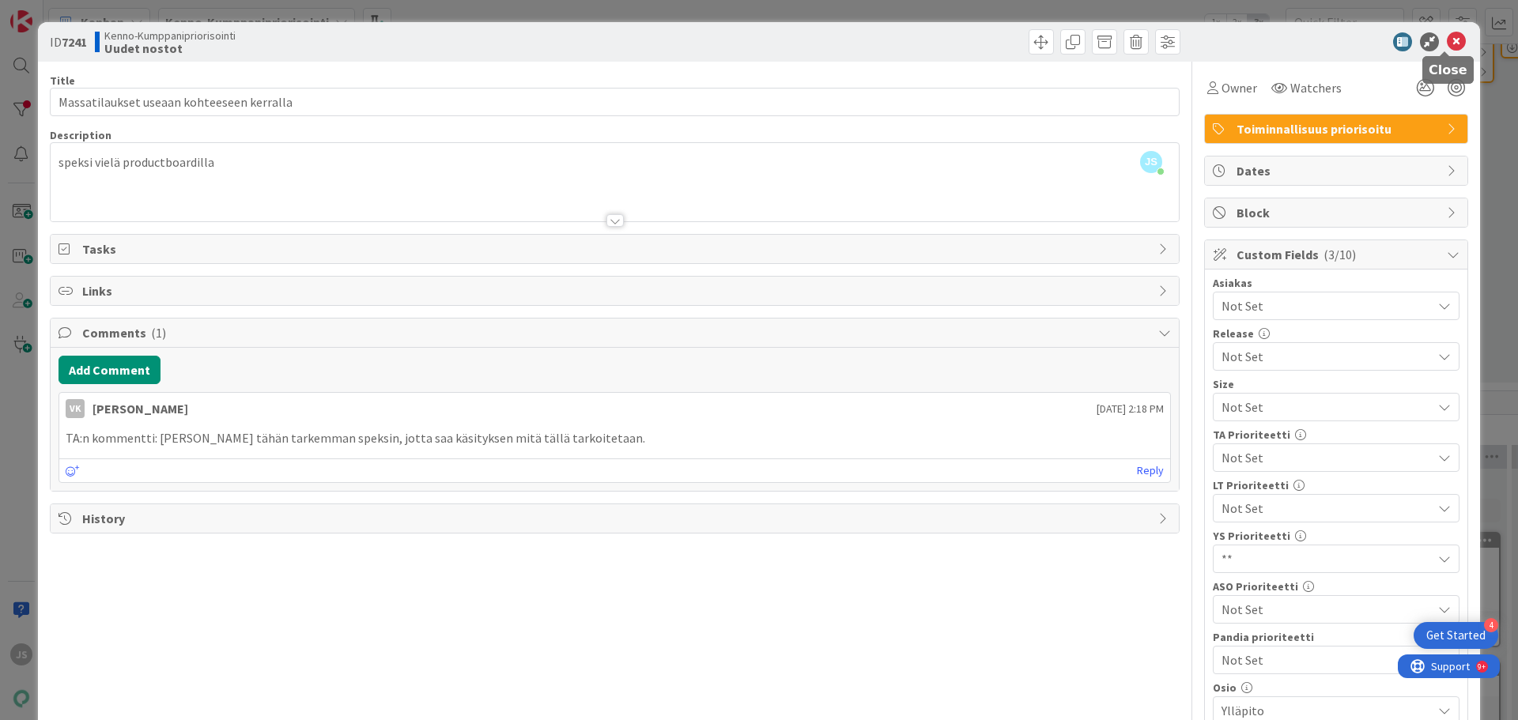
click at [1447, 43] on icon at bounding box center [1456, 41] width 19 height 19
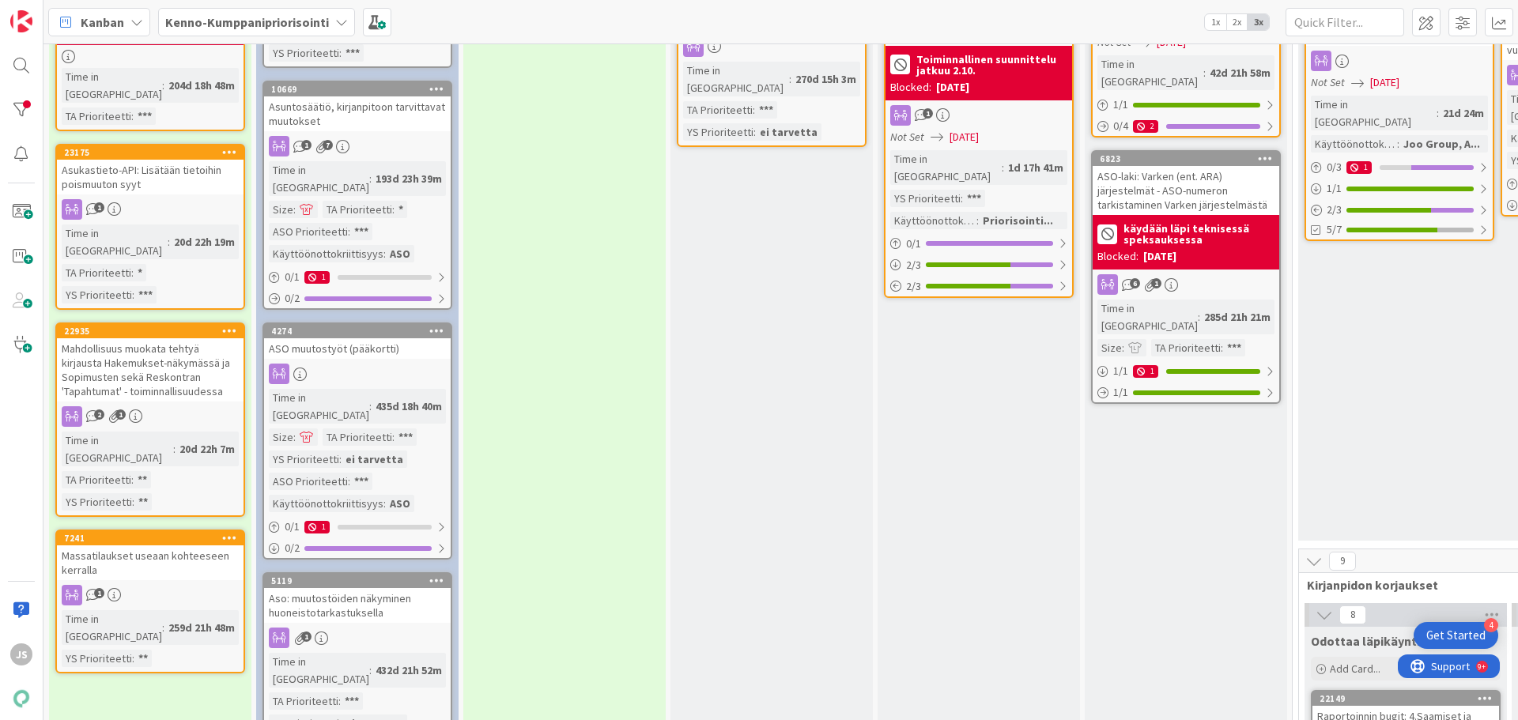
click at [153, 344] on div "Mahdollisuus muokata tehtyä kirjausta Hakemukset-näkymässä ja Sopimusten sekä R…" at bounding box center [150, 369] width 187 height 63
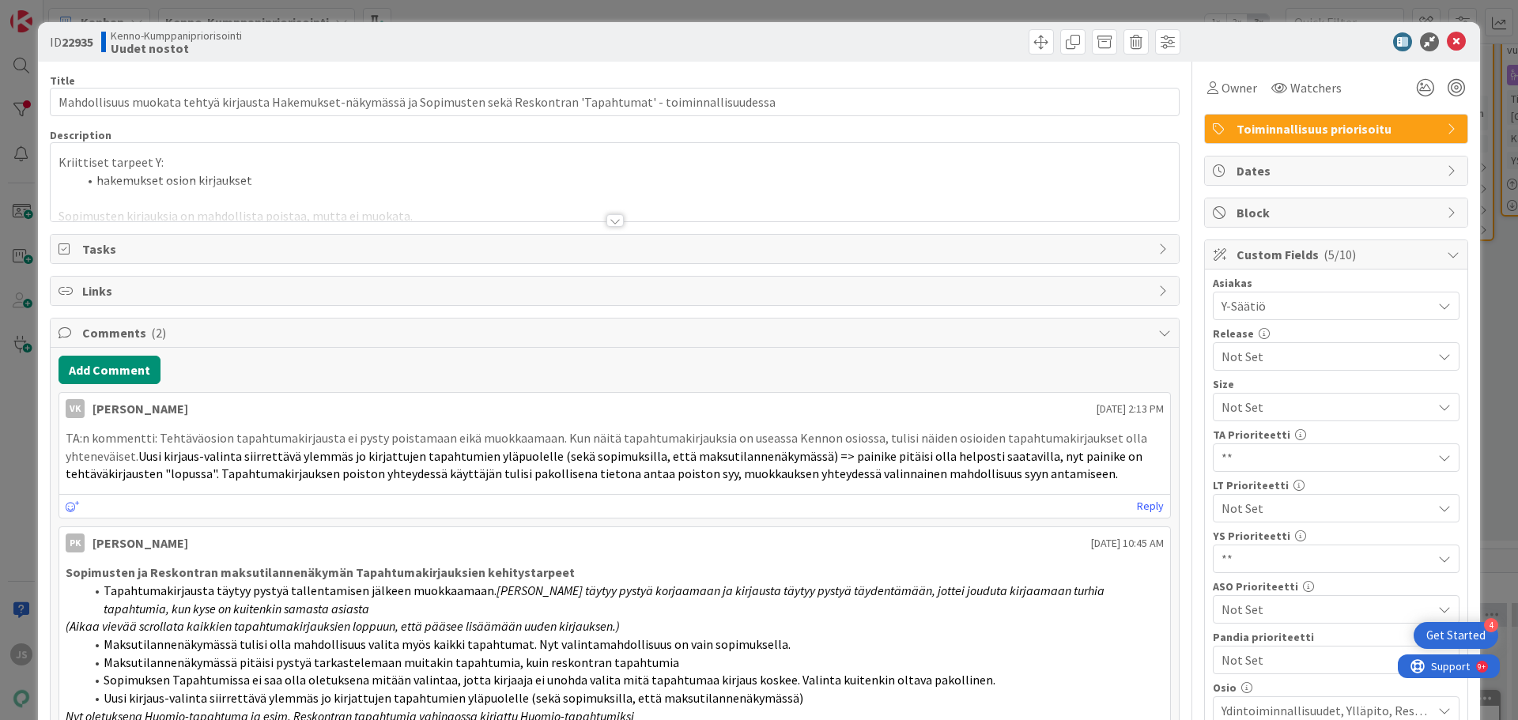
scroll to position [79, 0]
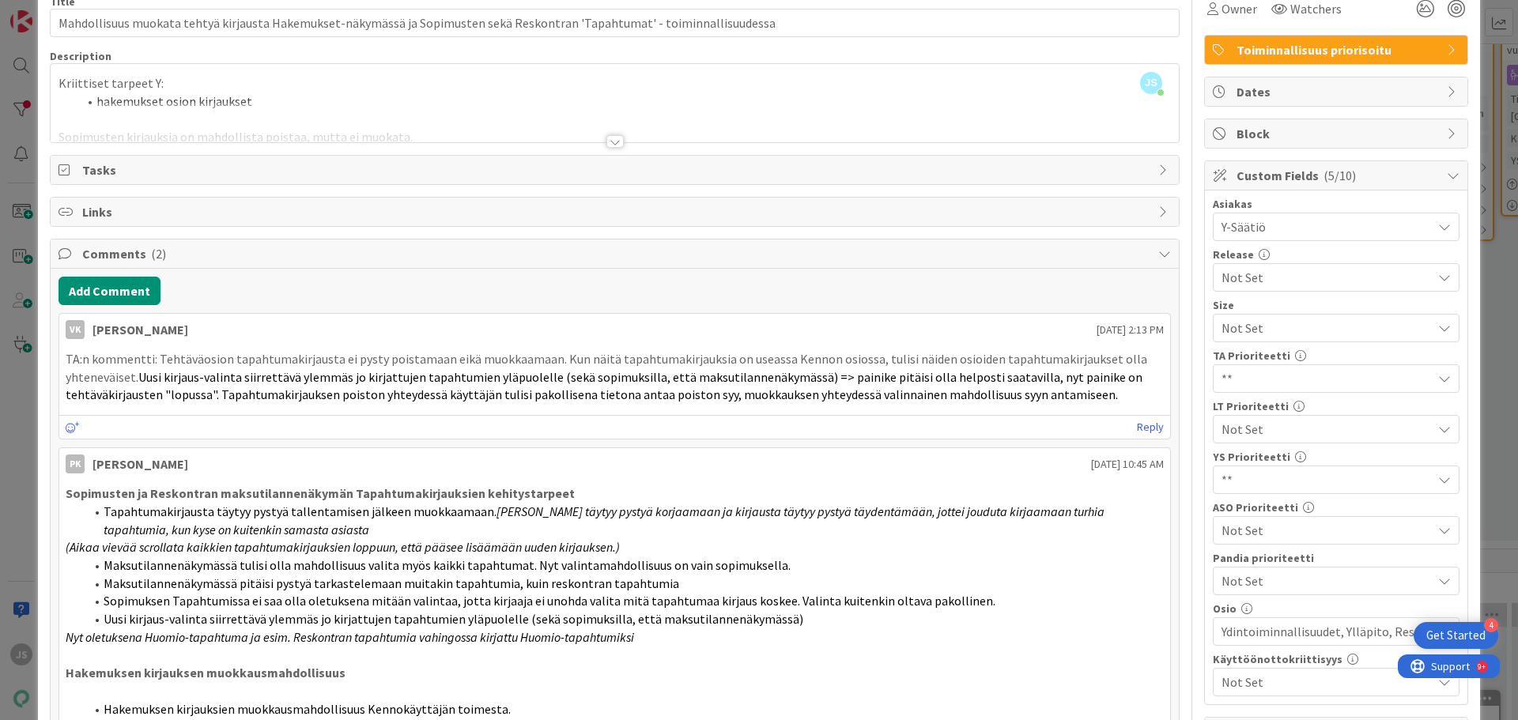
click at [1262, 431] on span "Not Set" at bounding box center [1323, 429] width 202 height 22
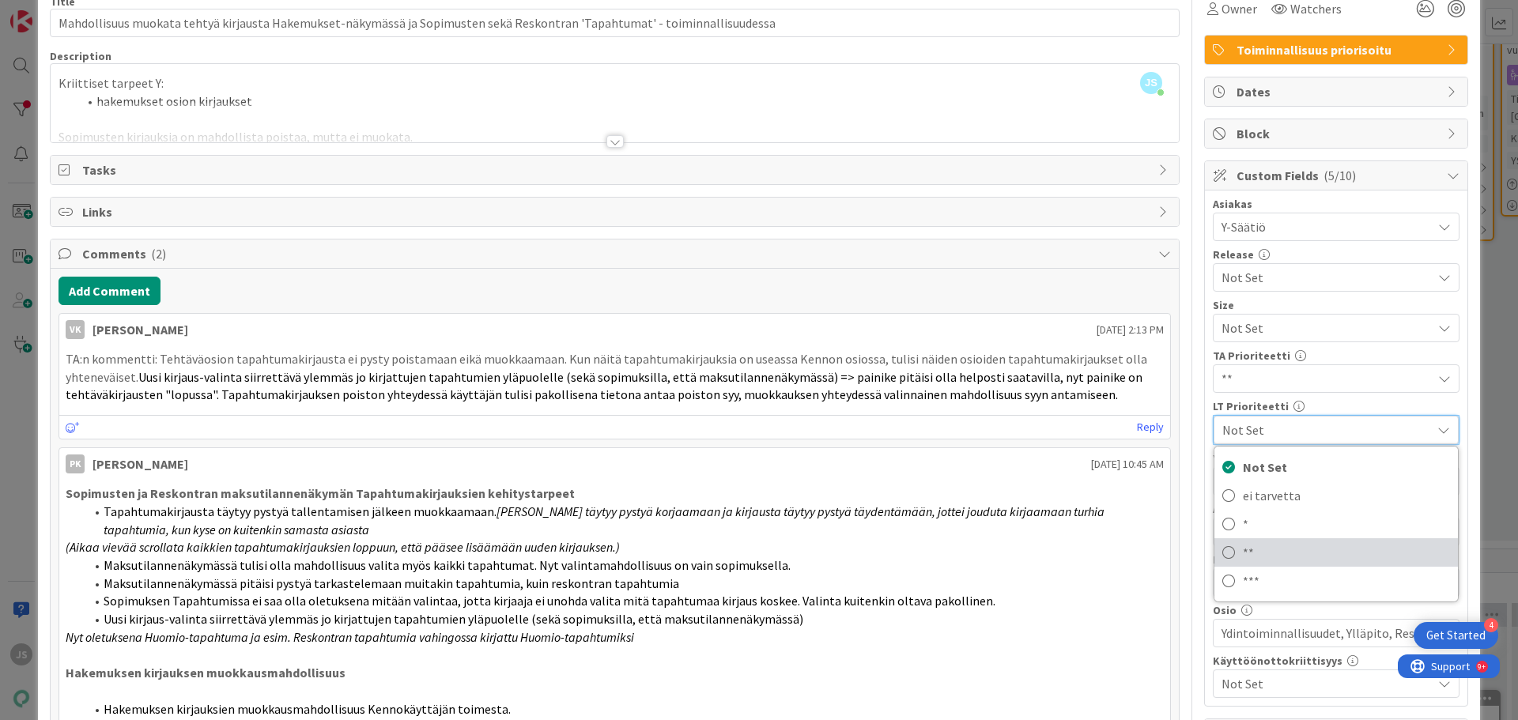
click at [1243, 550] on span "**" at bounding box center [1346, 553] width 207 height 24
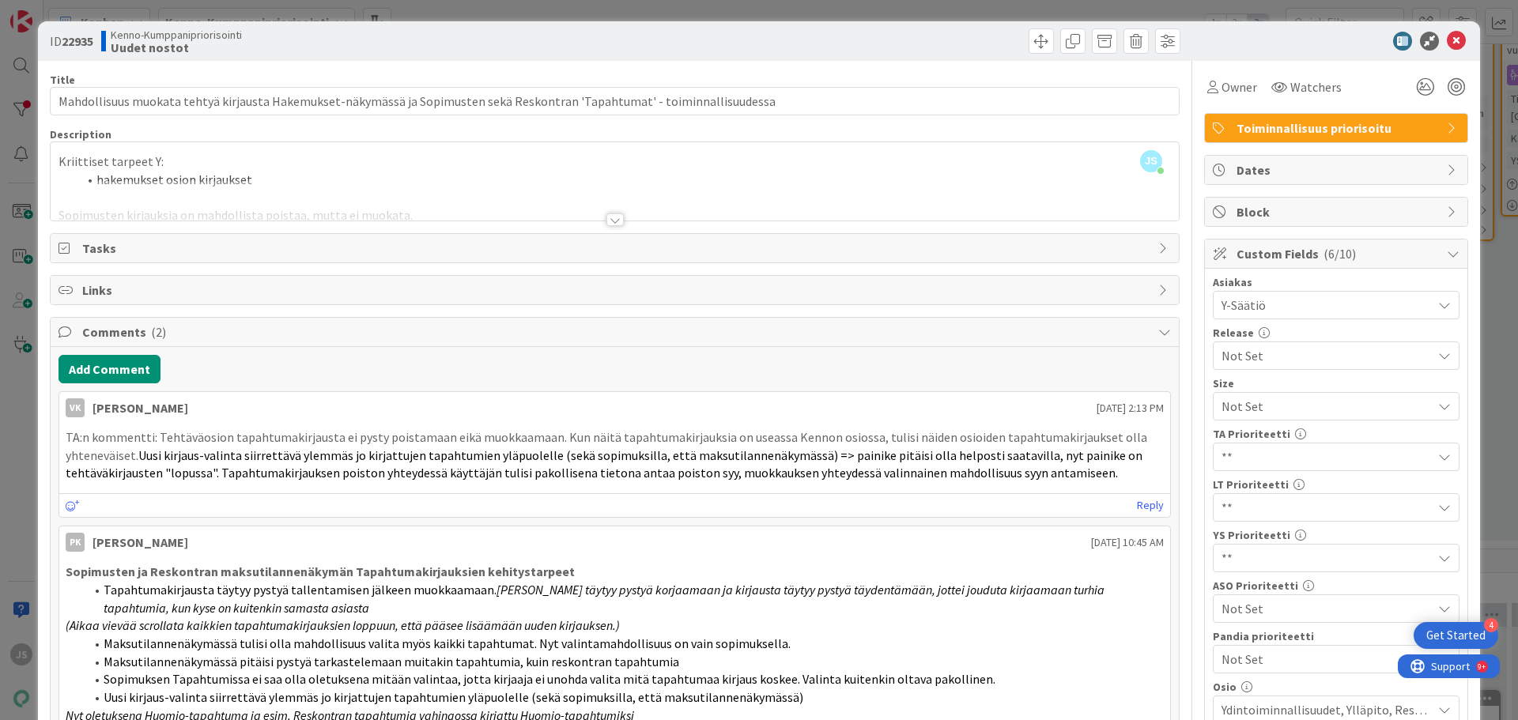
scroll to position [0, 0]
click at [1448, 40] on icon at bounding box center [1456, 41] width 19 height 19
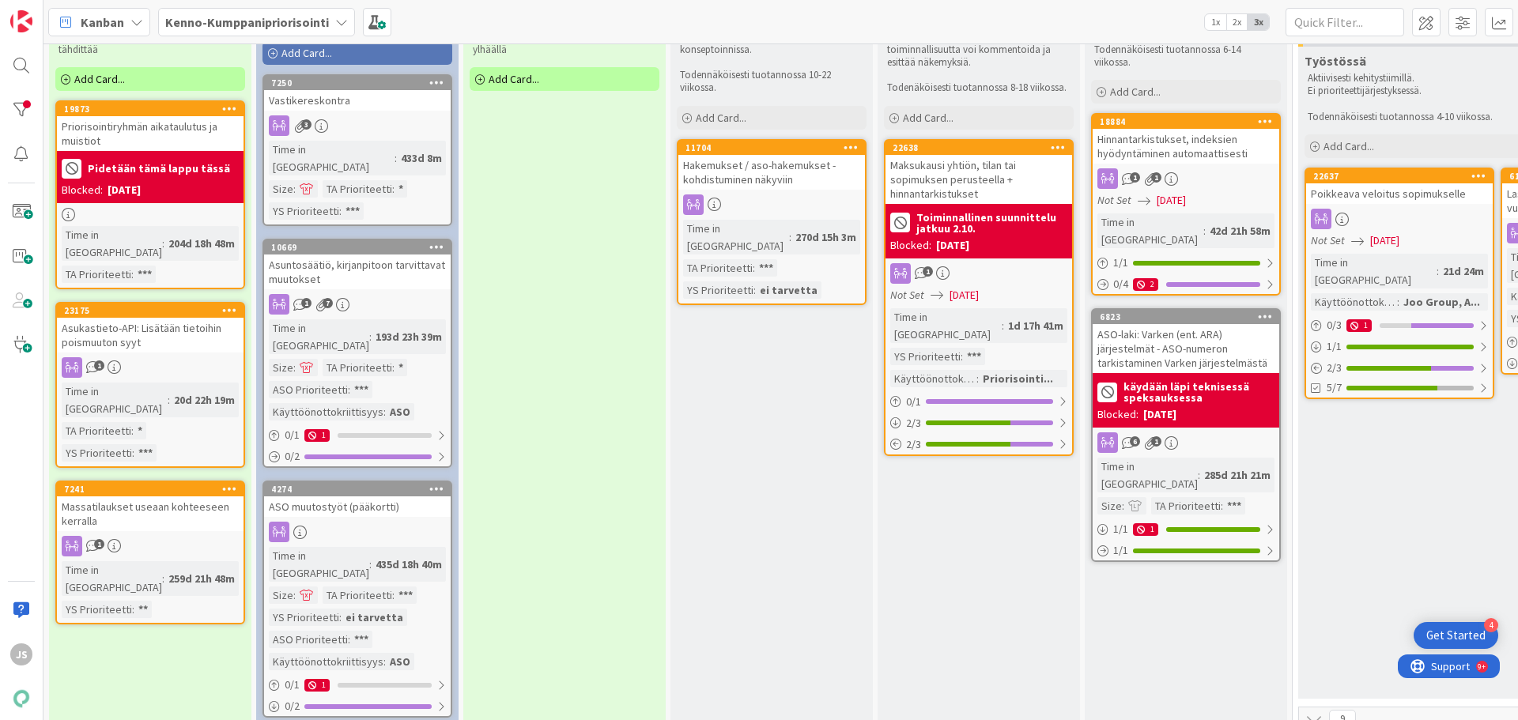
click at [153, 319] on div "Asukastieto-API: Lisätään tietoihin poismuuton syyt" at bounding box center [150, 335] width 187 height 35
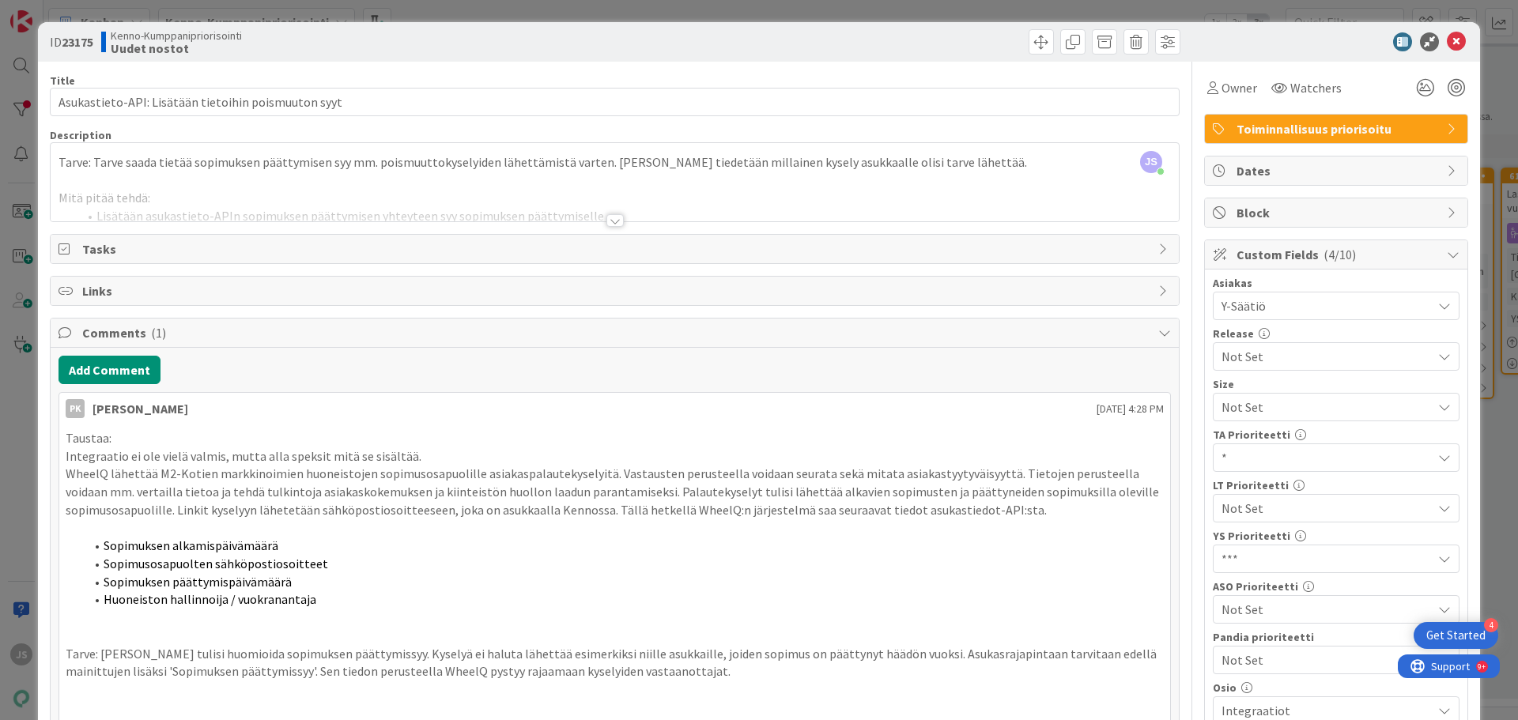
click at [610, 222] on div at bounding box center [615, 220] width 17 height 13
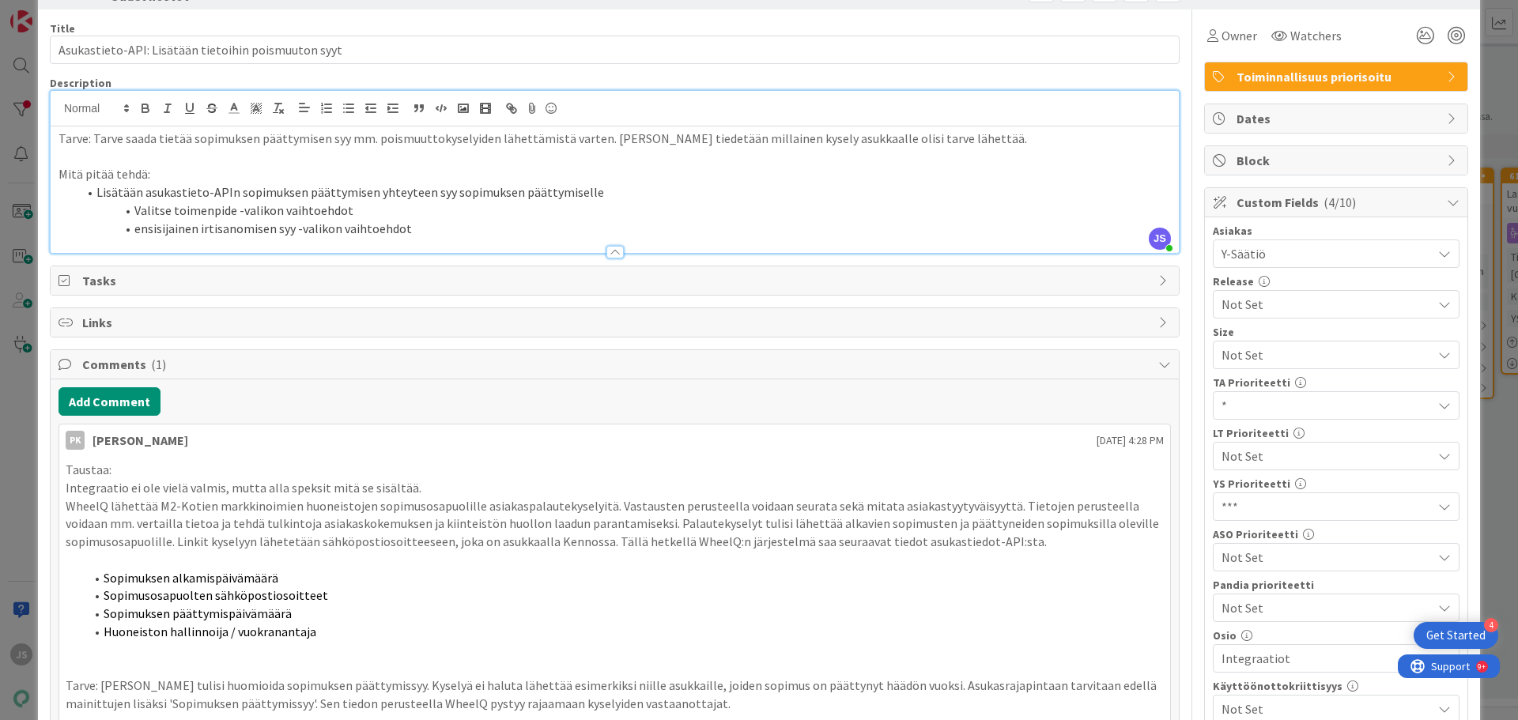
scroll to position [79, 0]
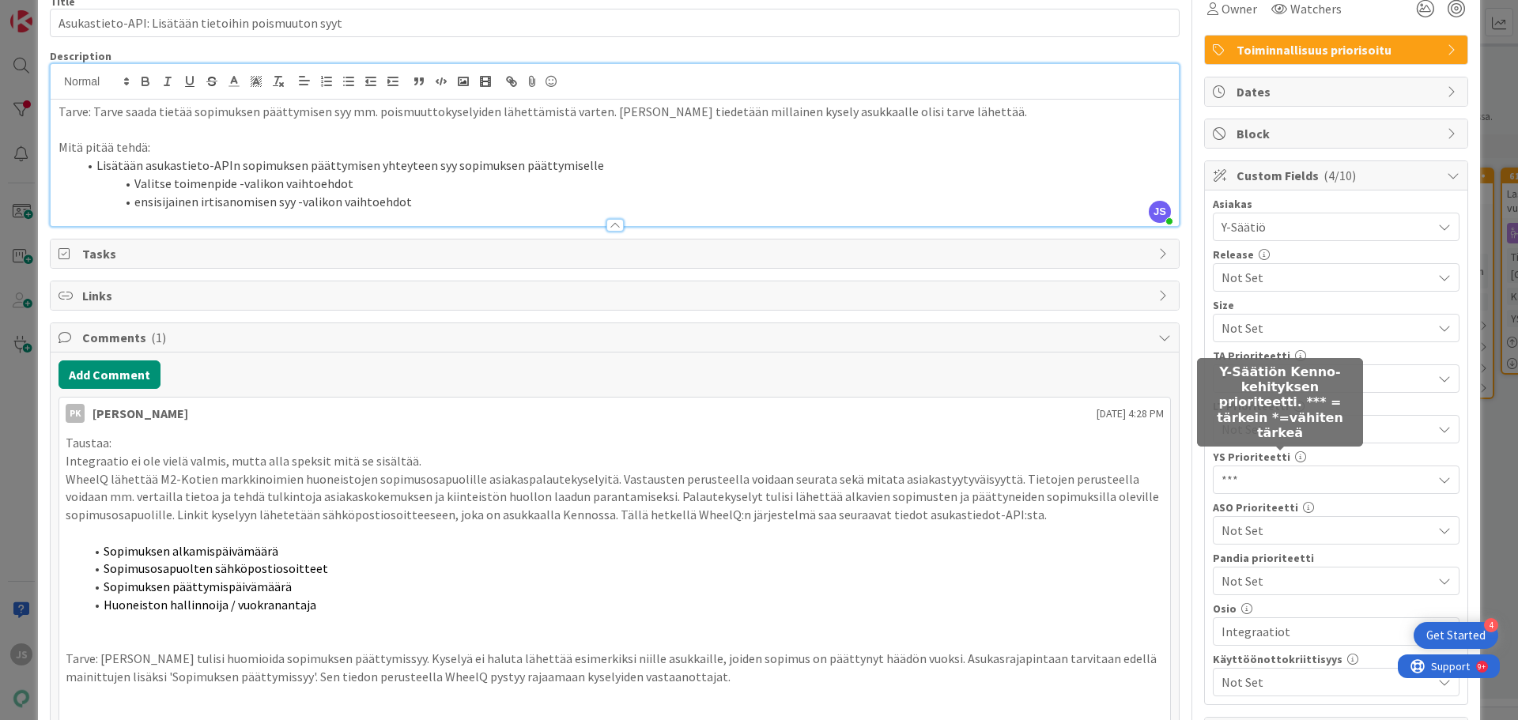
click at [1275, 437] on span "Not Set" at bounding box center [1323, 429] width 202 height 22
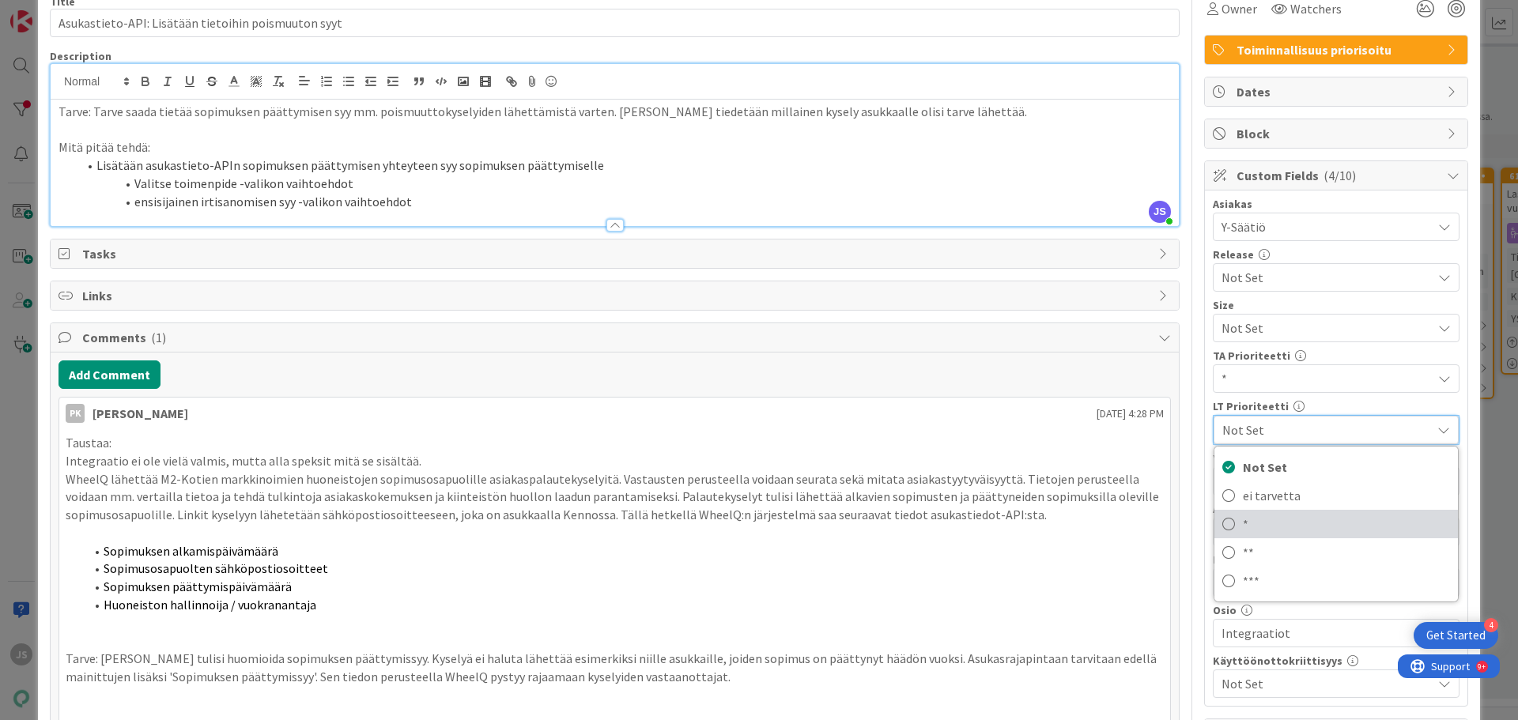
click at [1262, 517] on span "*" at bounding box center [1346, 524] width 207 height 24
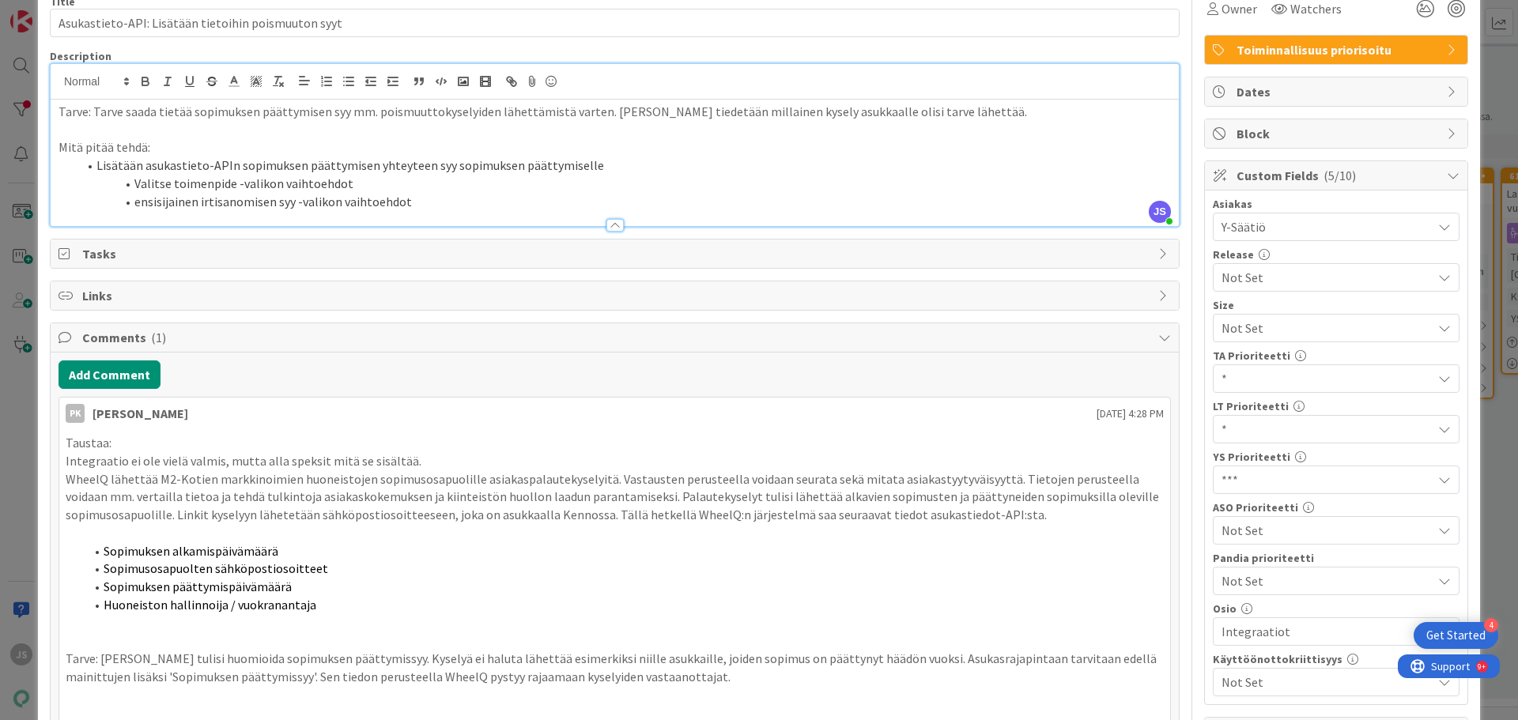
scroll to position [0, 0]
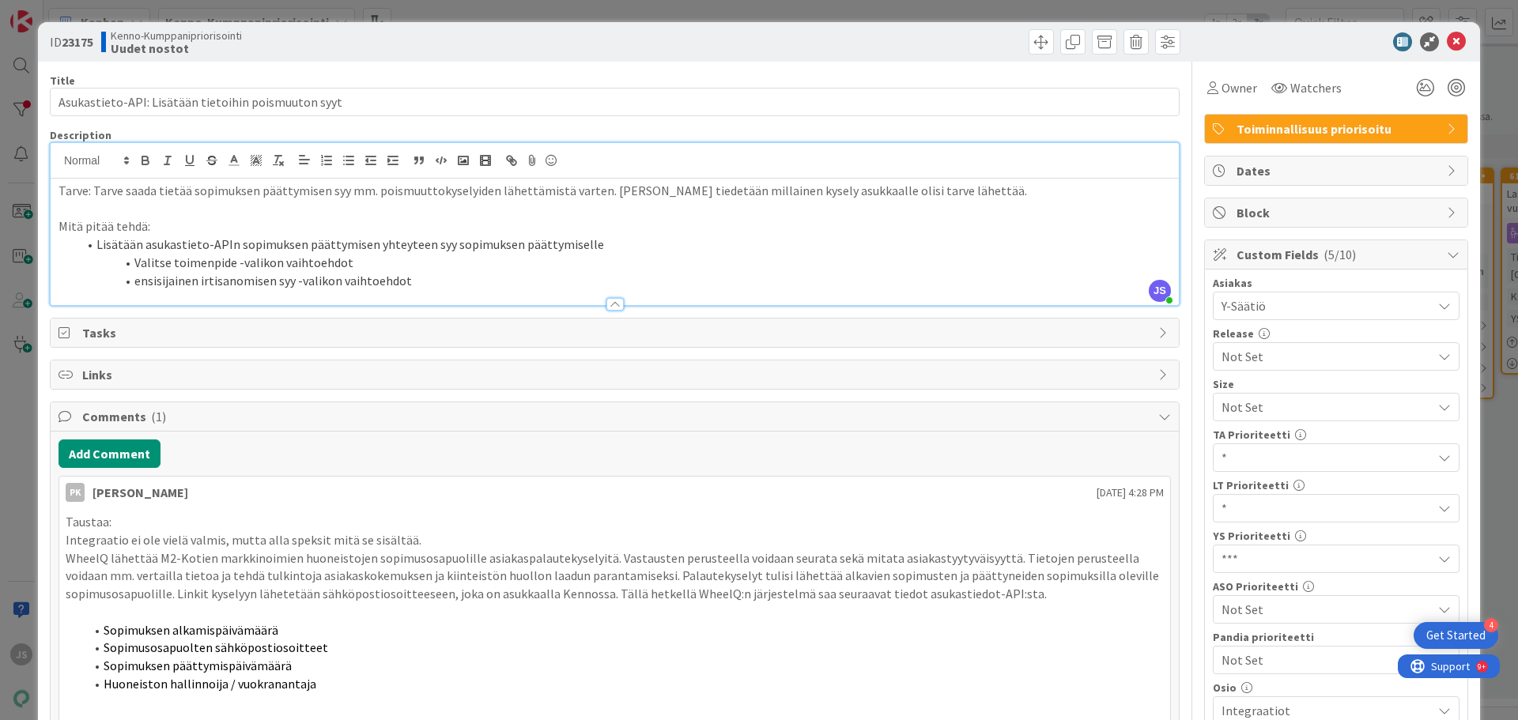
click at [1444, 51] on div "ID 23175 Kenno-Kumppanipriorisointi Uudet nostot" at bounding box center [759, 42] width 1442 height 40
click at [1447, 45] on icon at bounding box center [1456, 41] width 19 height 19
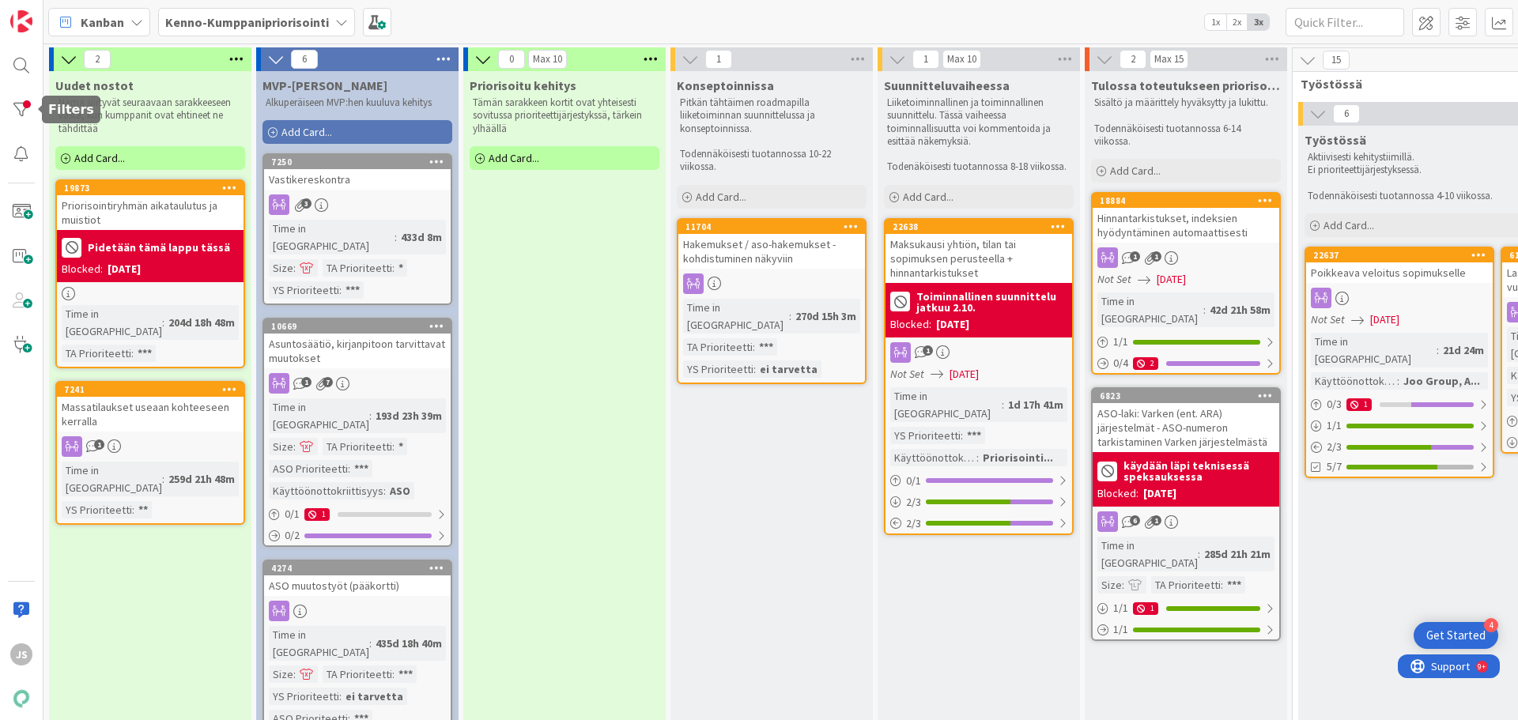
click at [31, 104] on div at bounding box center [22, 110] width 32 height 32
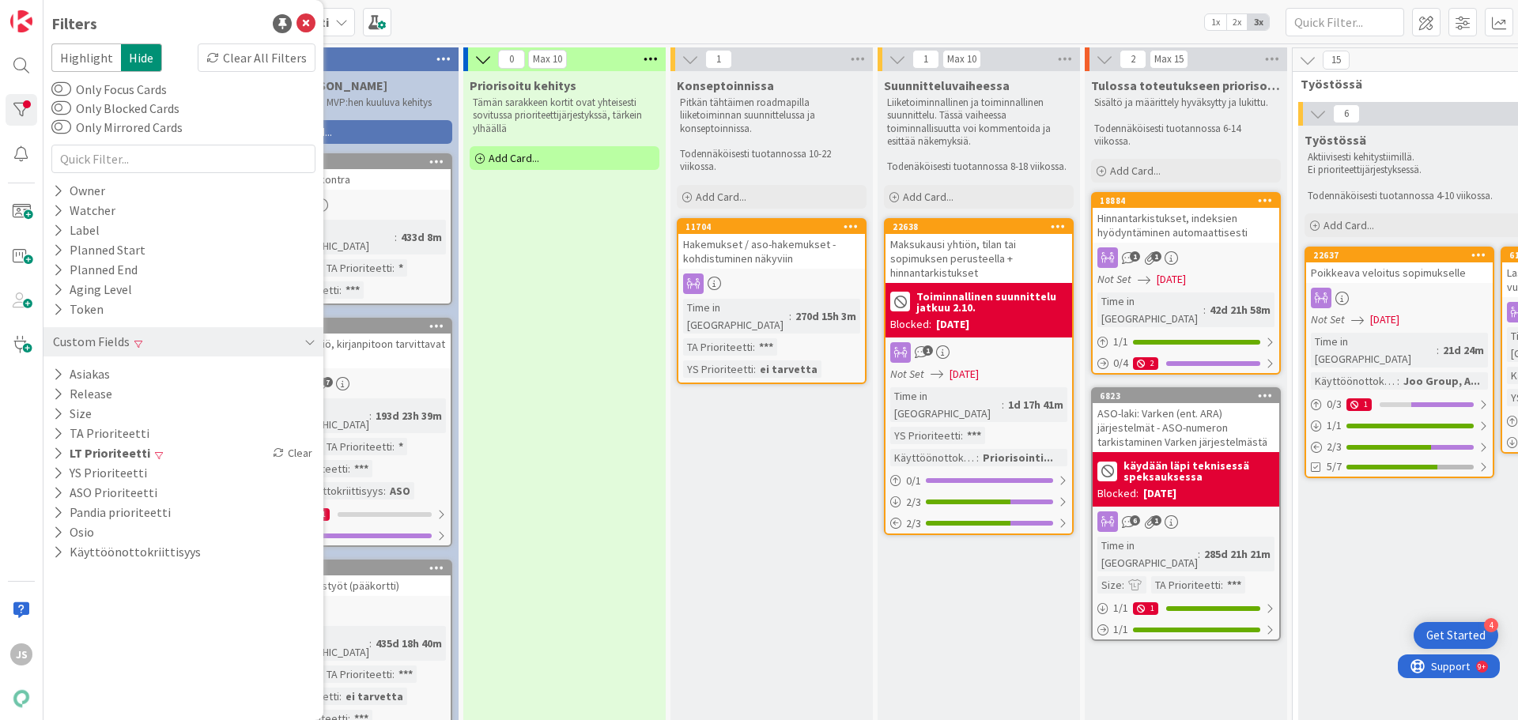
click at [247, 64] on div "Clear All Filters" at bounding box center [257, 57] width 118 height 28
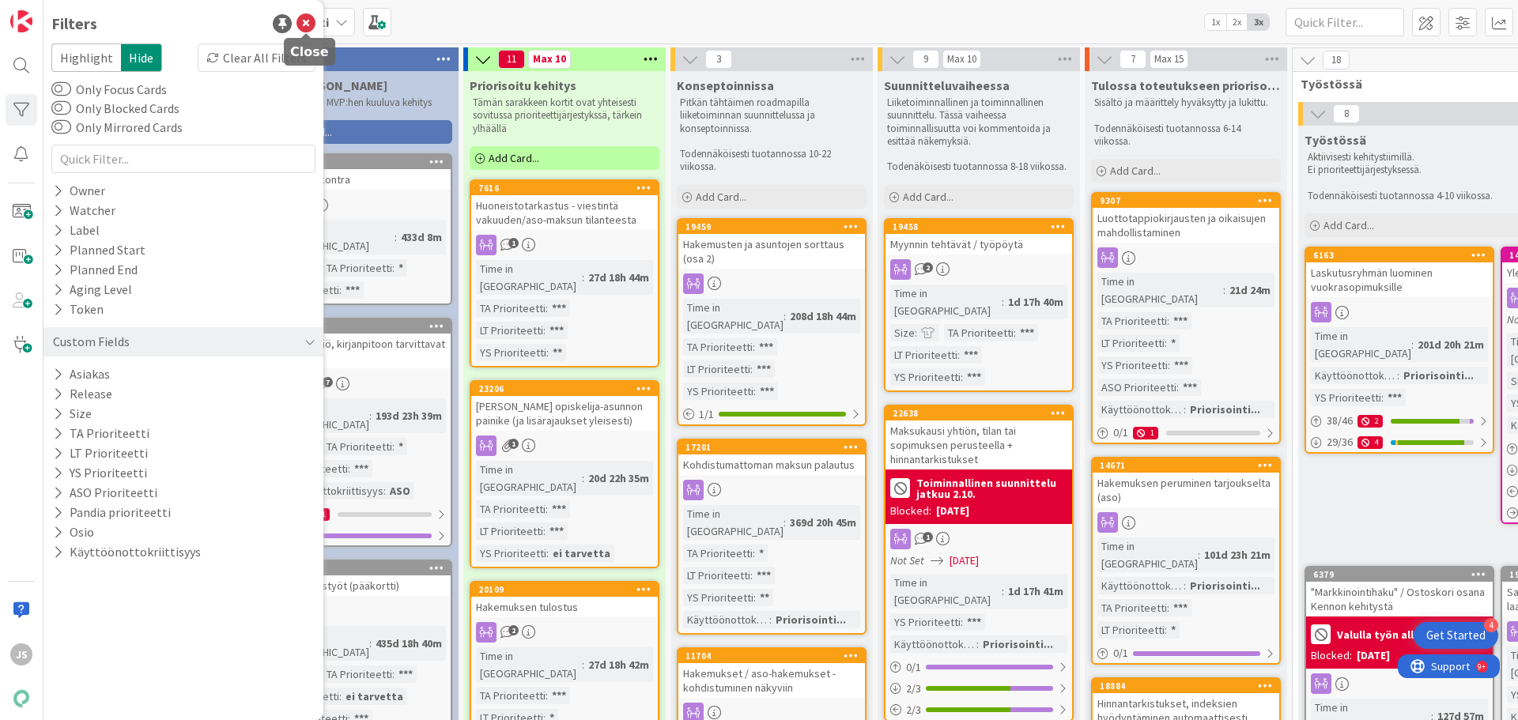
click at [303, 22] on icon at bounding box center [306, 23] width 19 height 19
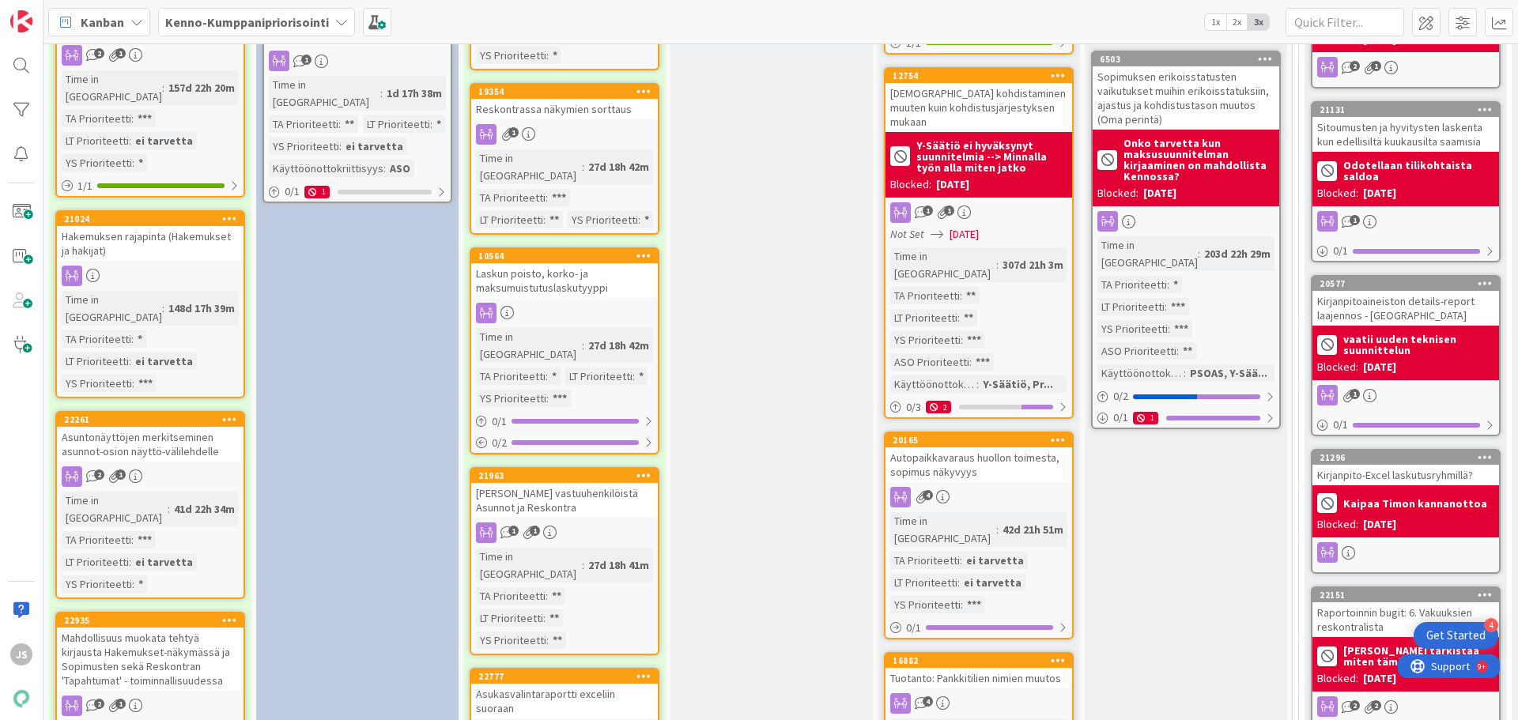
scroll to position [1581, 0]
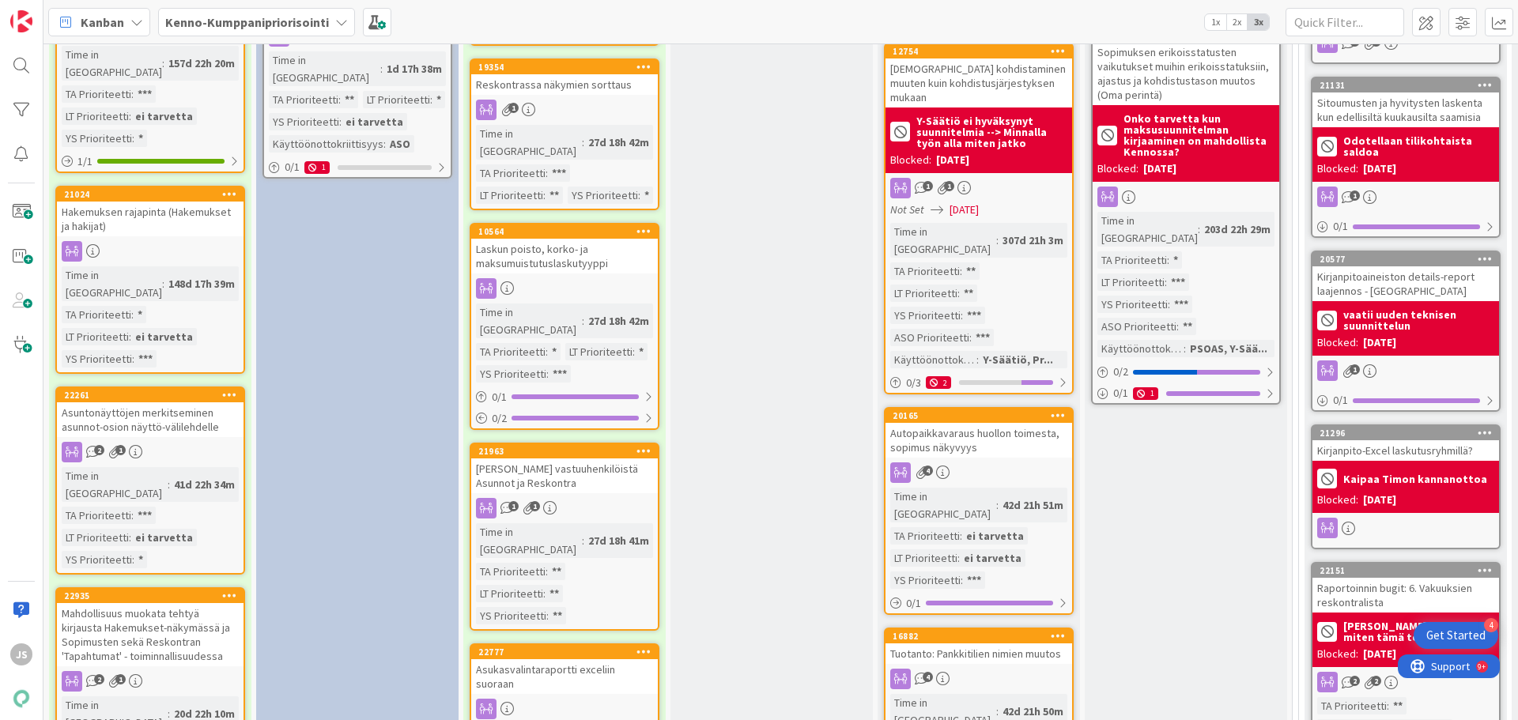
click at [161, 202] on div "Hakemuksen rajapinta (Hakemukset ja hakijat)" at bounding box center [150, 219] width 187 height 35
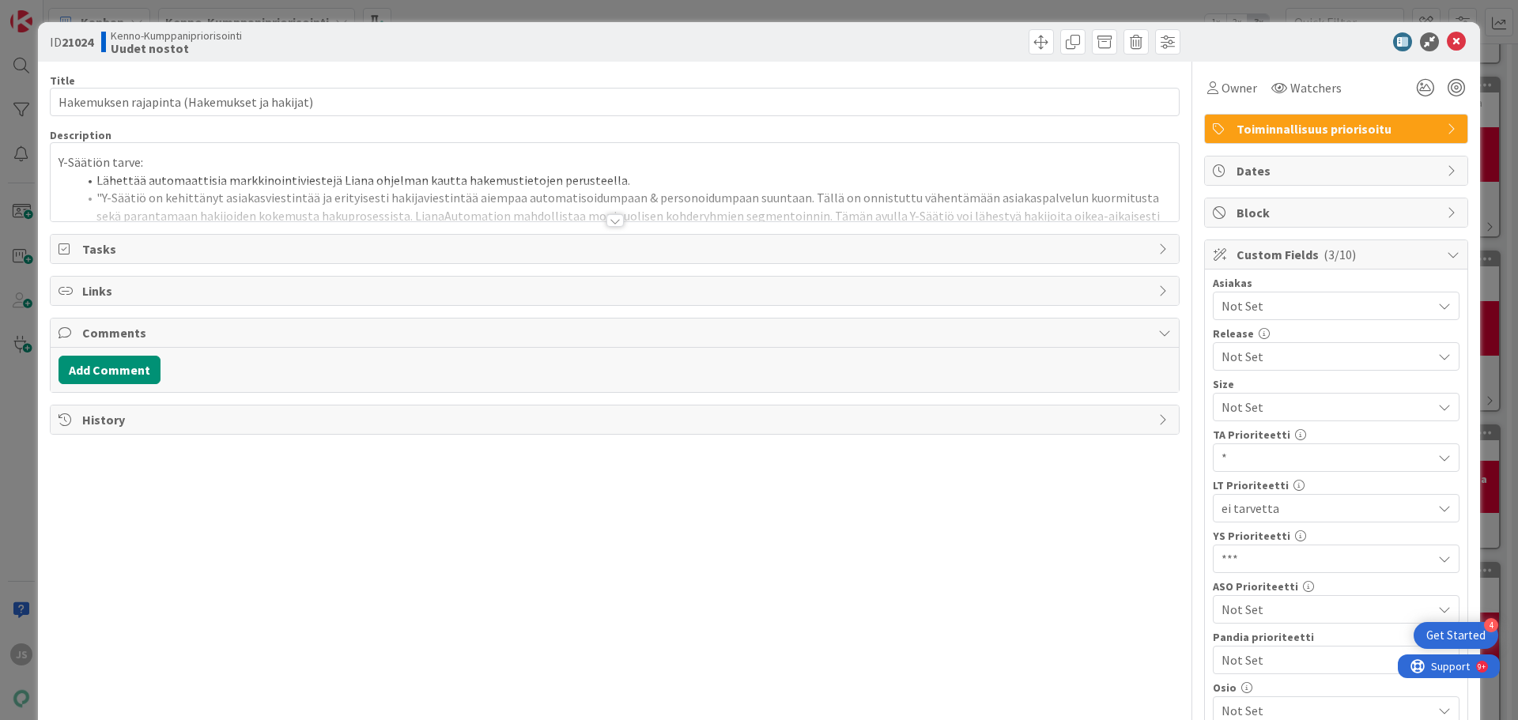
click at [607, 225] on div at bounding box center [615, 220] width 17 height 13
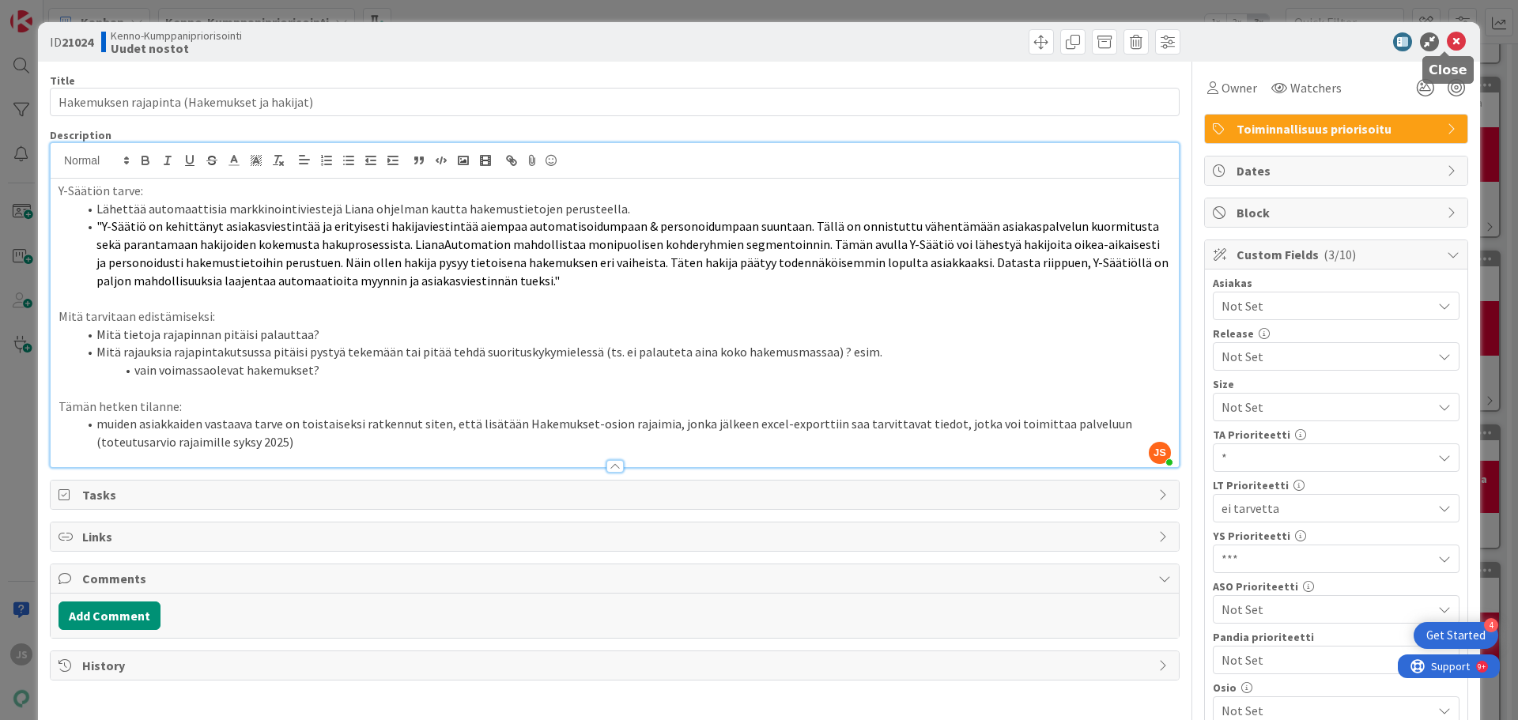
click at [1450, 38] on icon at bounding box center [1456, 41] width 19 height 19
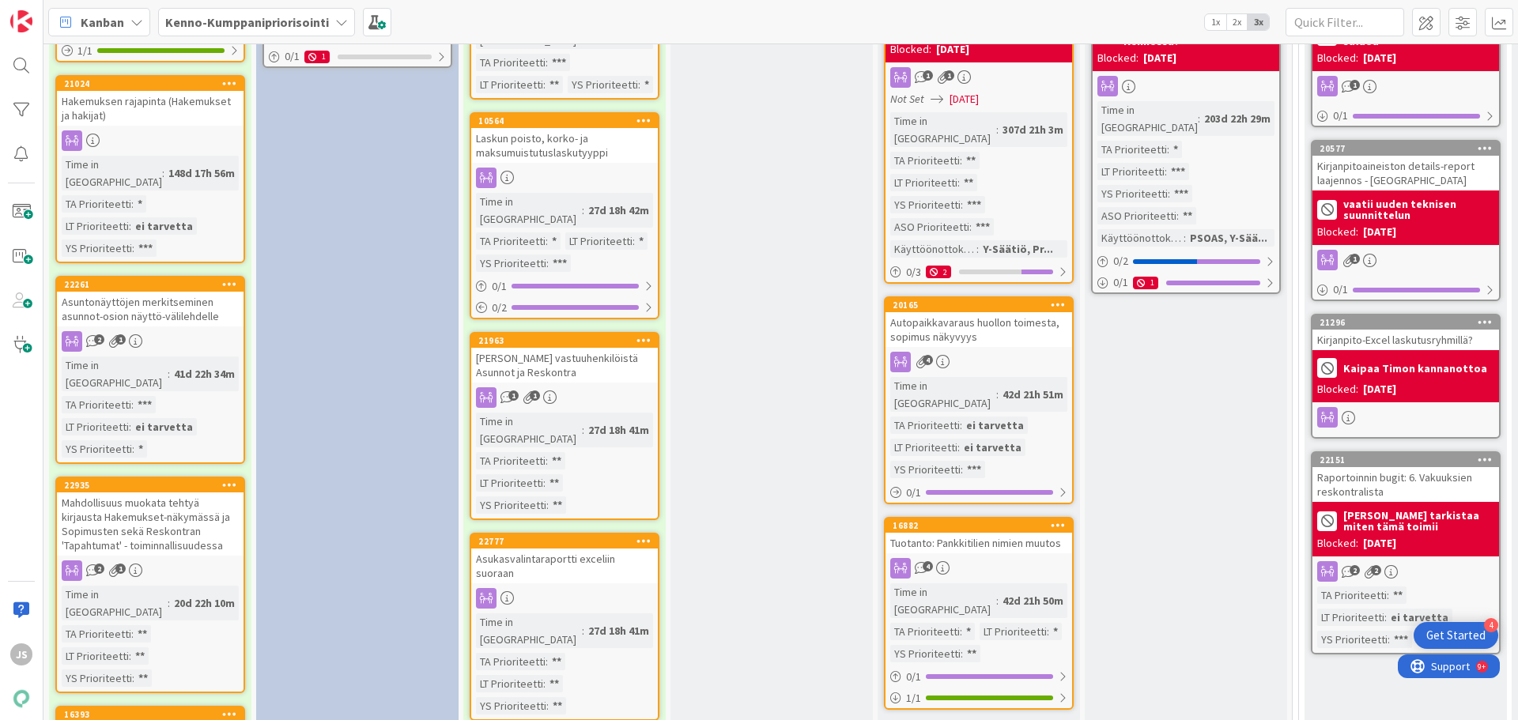
scroll to position [1740, 0]
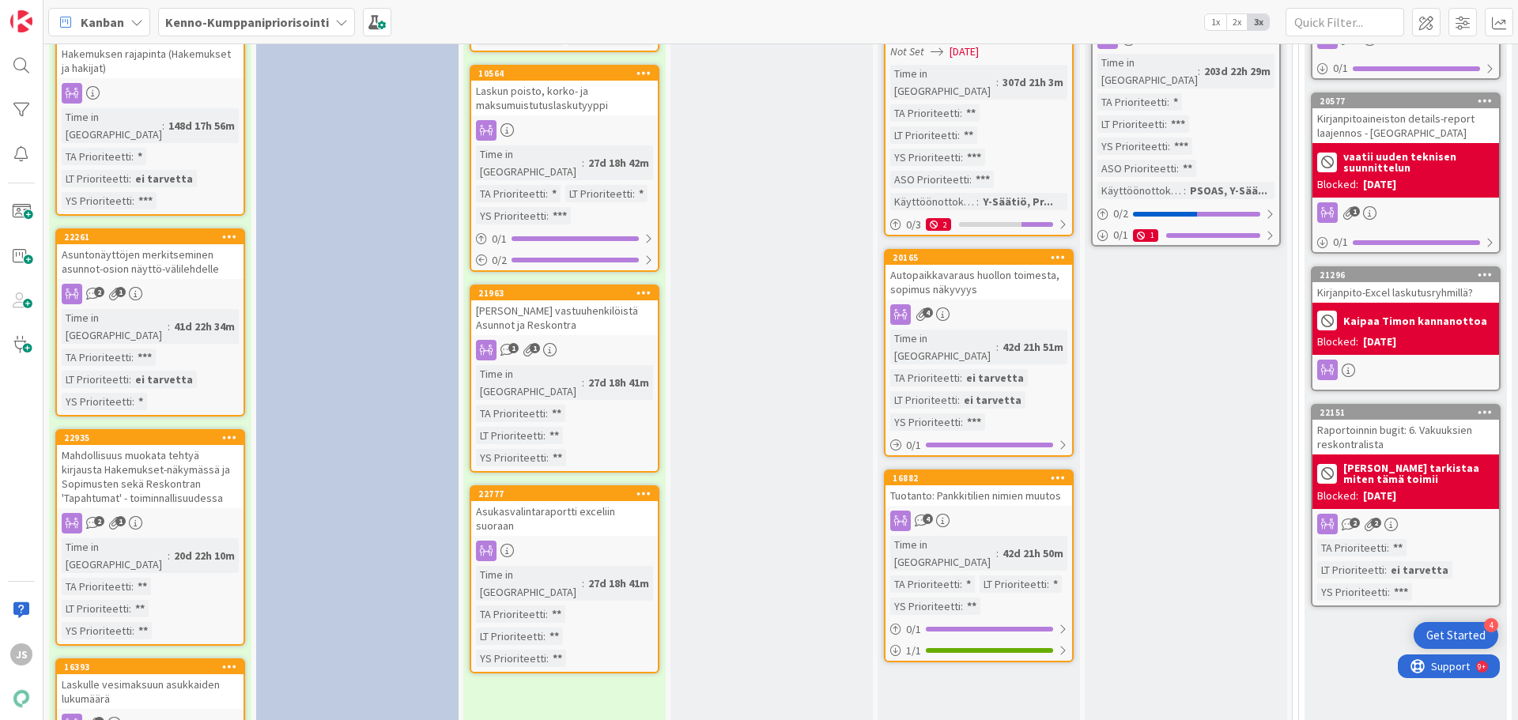
click at [142, 244] on div "Asuntonäyttöjen merkitseminen asunnot-osion näyttö-välilehdelle" at bounding box center [150, 261] width 187 height 35
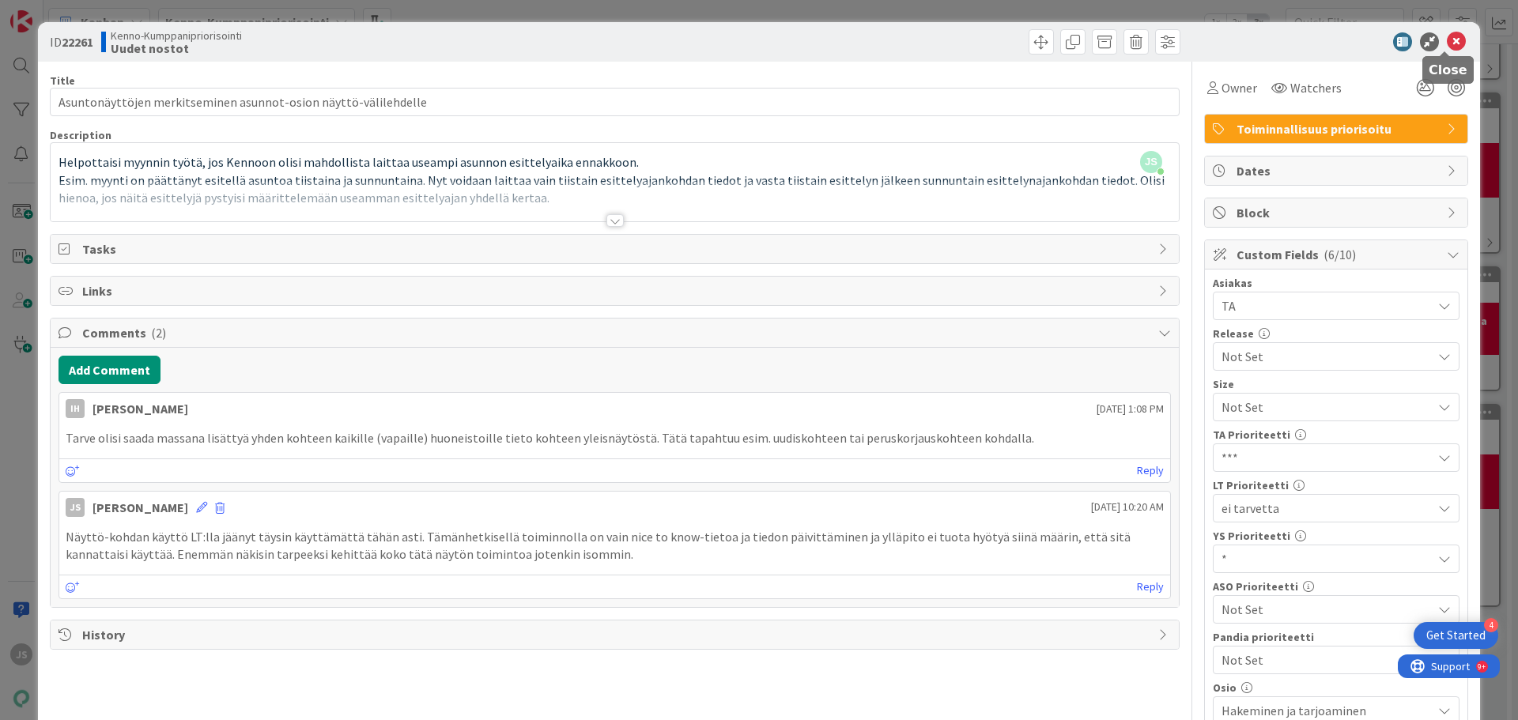
click at [1447, 43] on icon at bounding box center [1456, 41] width 19 height 19
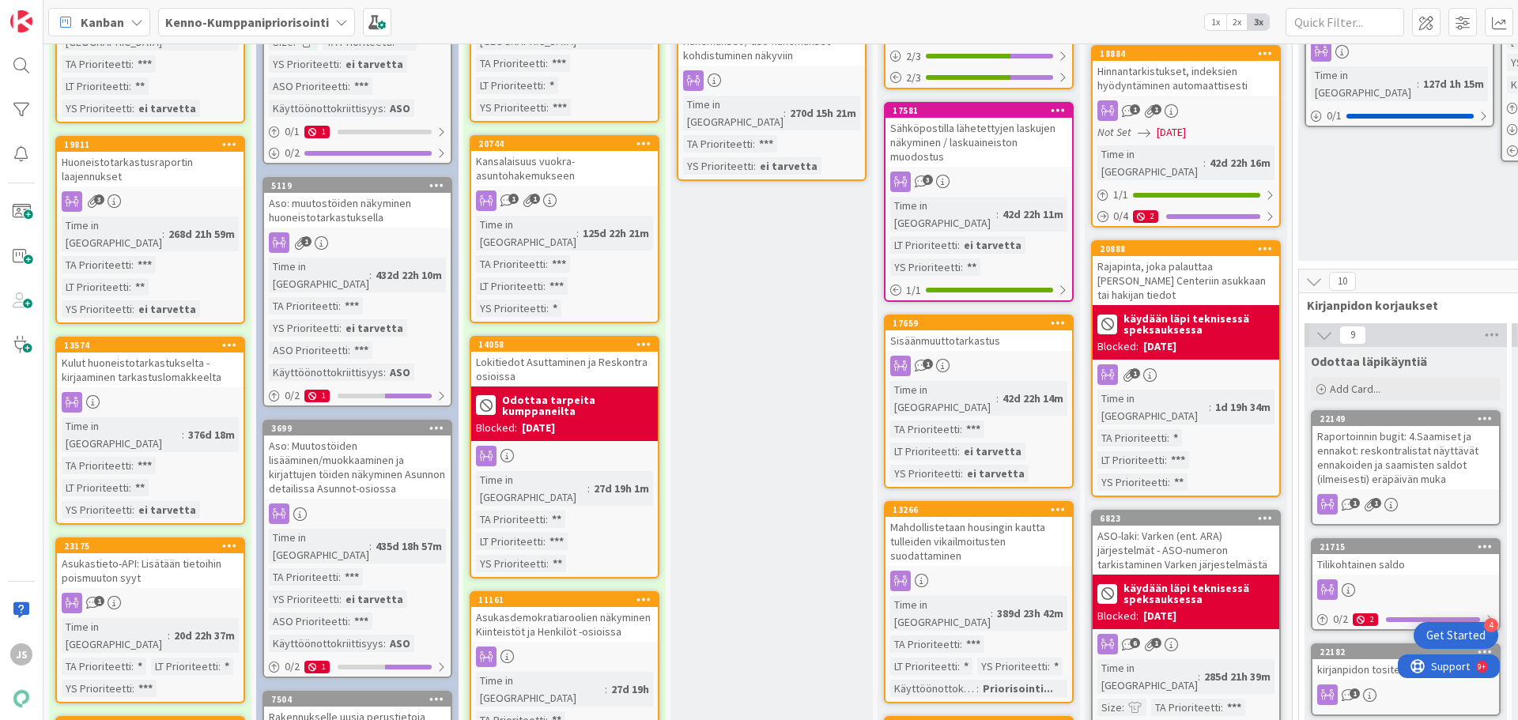
scroll to position [791, 0]
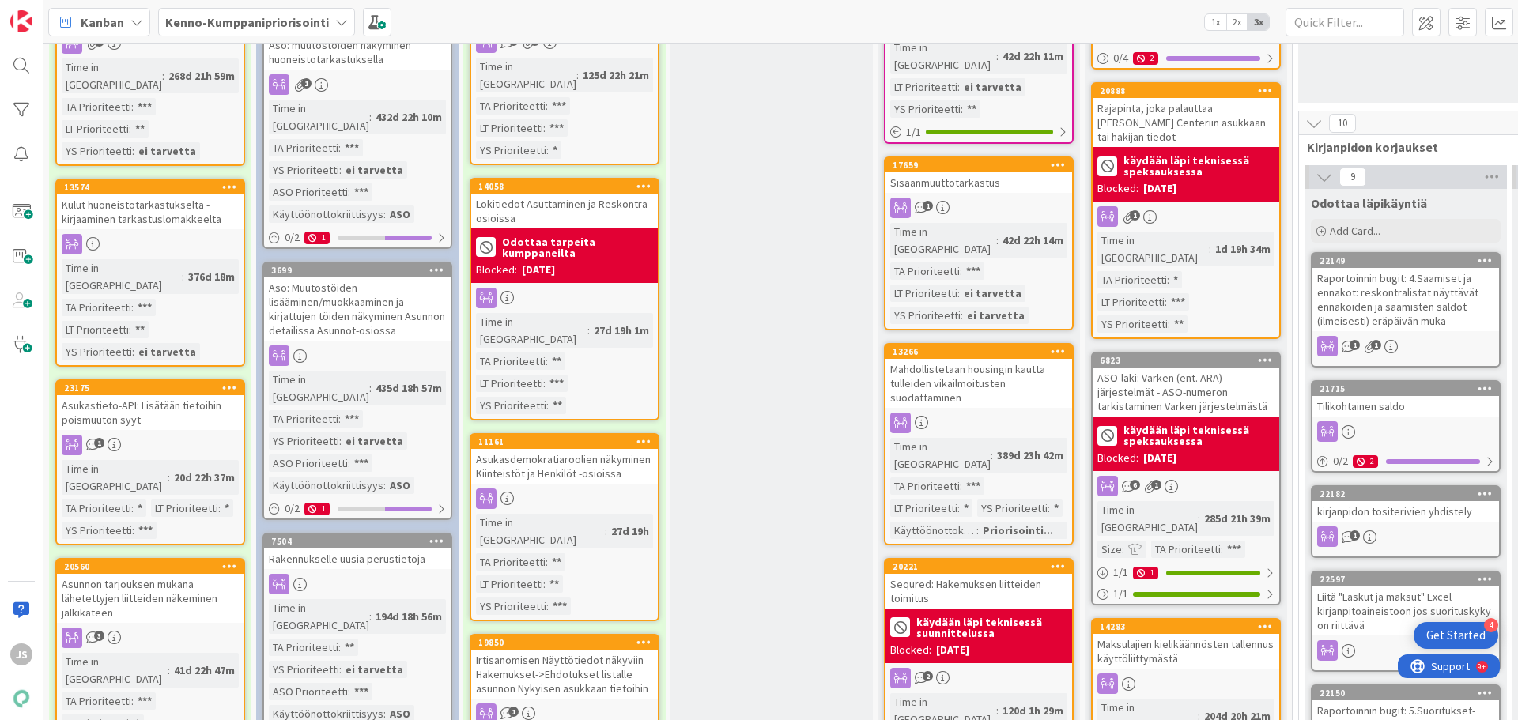
click at [133, 574] on div "Asunnon tarjouksen mukana lähetettyjen liitteiden näkeminen jälkikäteen" at bounding box center [150, 598] width 187 height 49
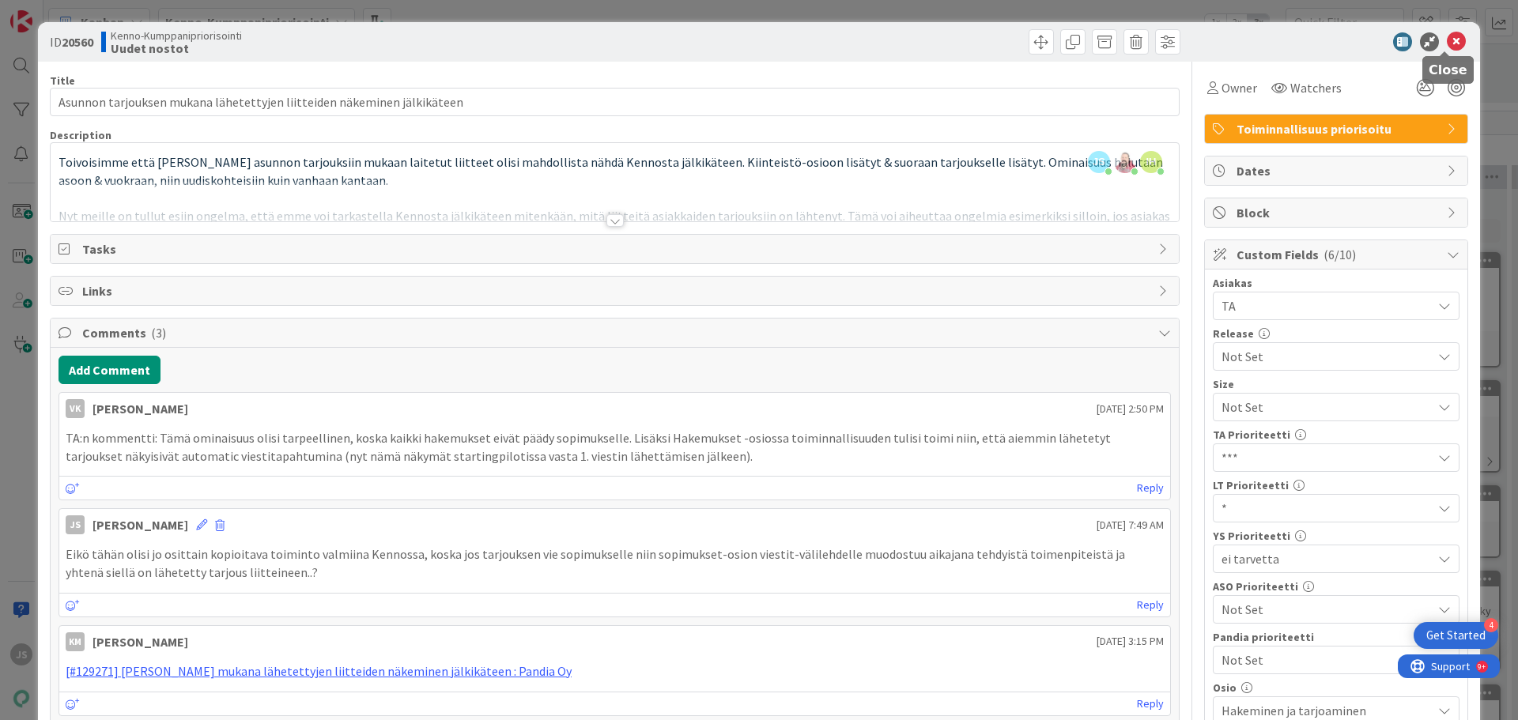
click at [1447, 43] on icon at bounding box center [1456, 41] width 19 height 19
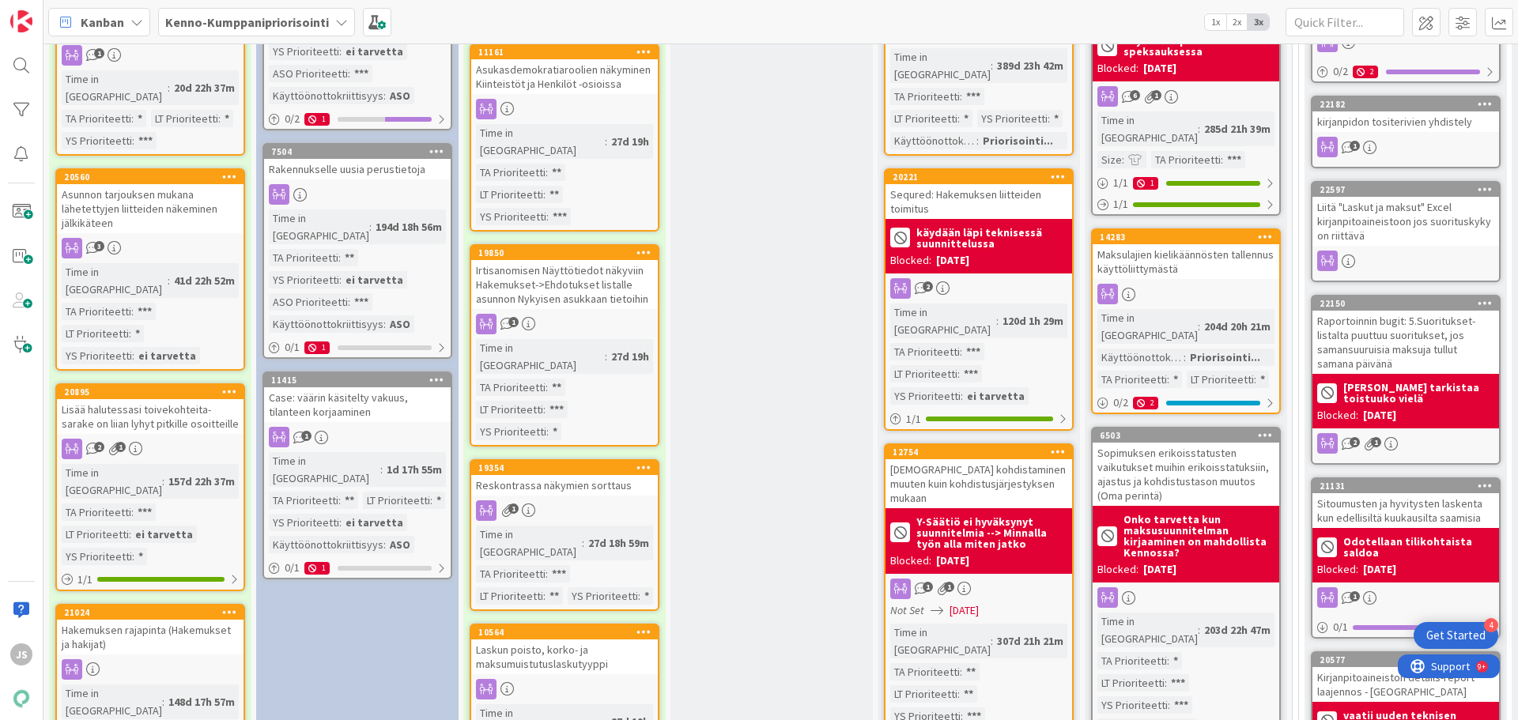
scroll to position [1186, 0]
